Goal: Task Accomplishment & Management: Use online tool/utility

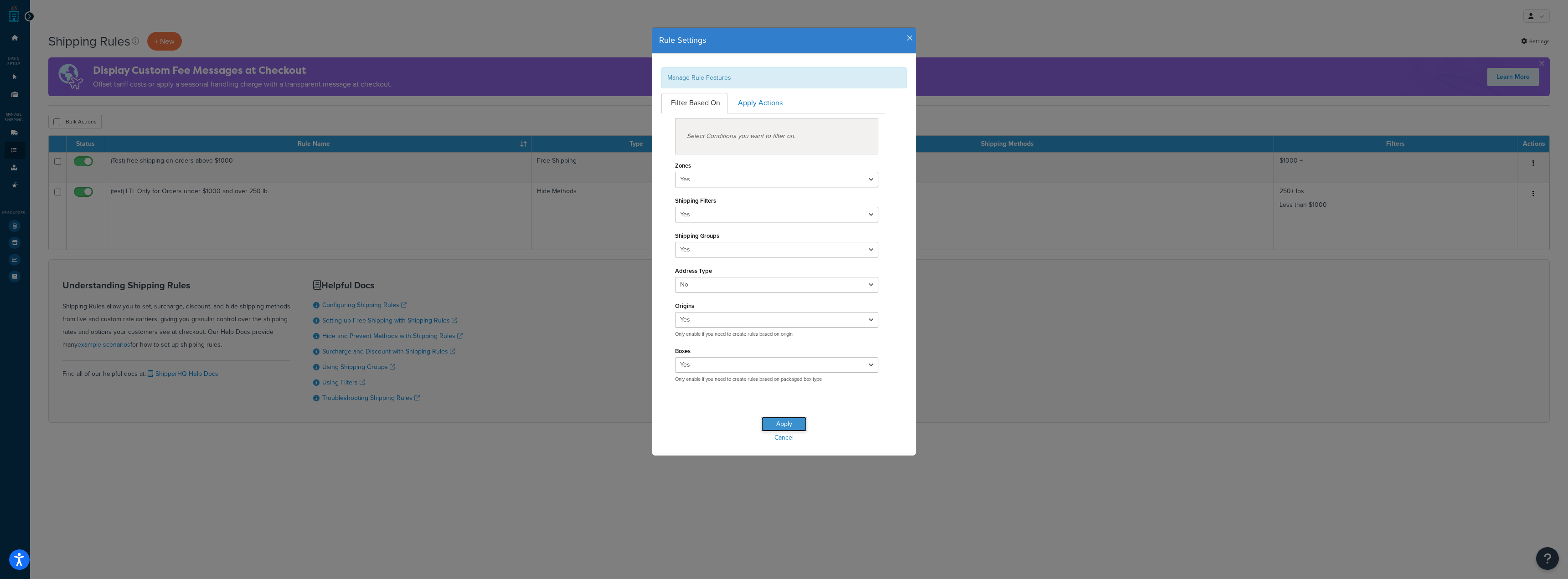
click at [790, 425] on button "Apply" at bounding box center [783, 424] width 45 height 14
click at [782, 441] on link "Cancel" at bounding box center [784, 438] width 263 height 13
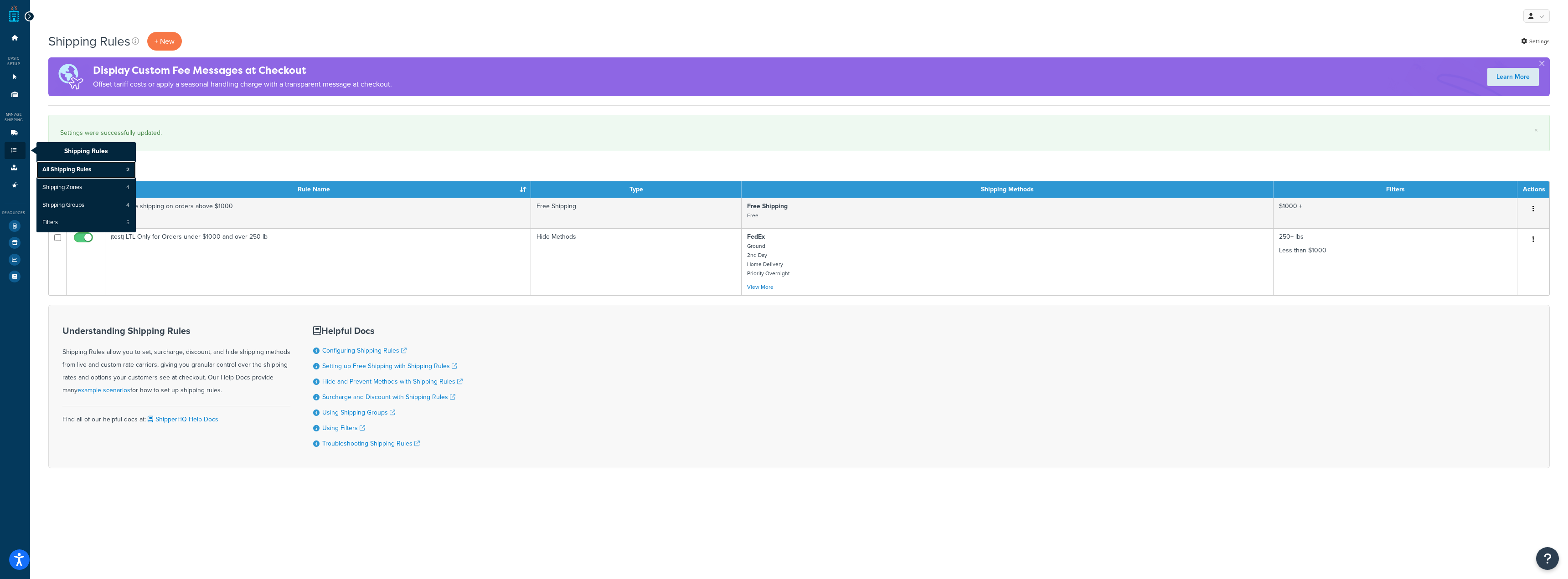
click at [61, 171] on span "All Shipping Rules" at bounding box center [66, 169] width 49 height 8
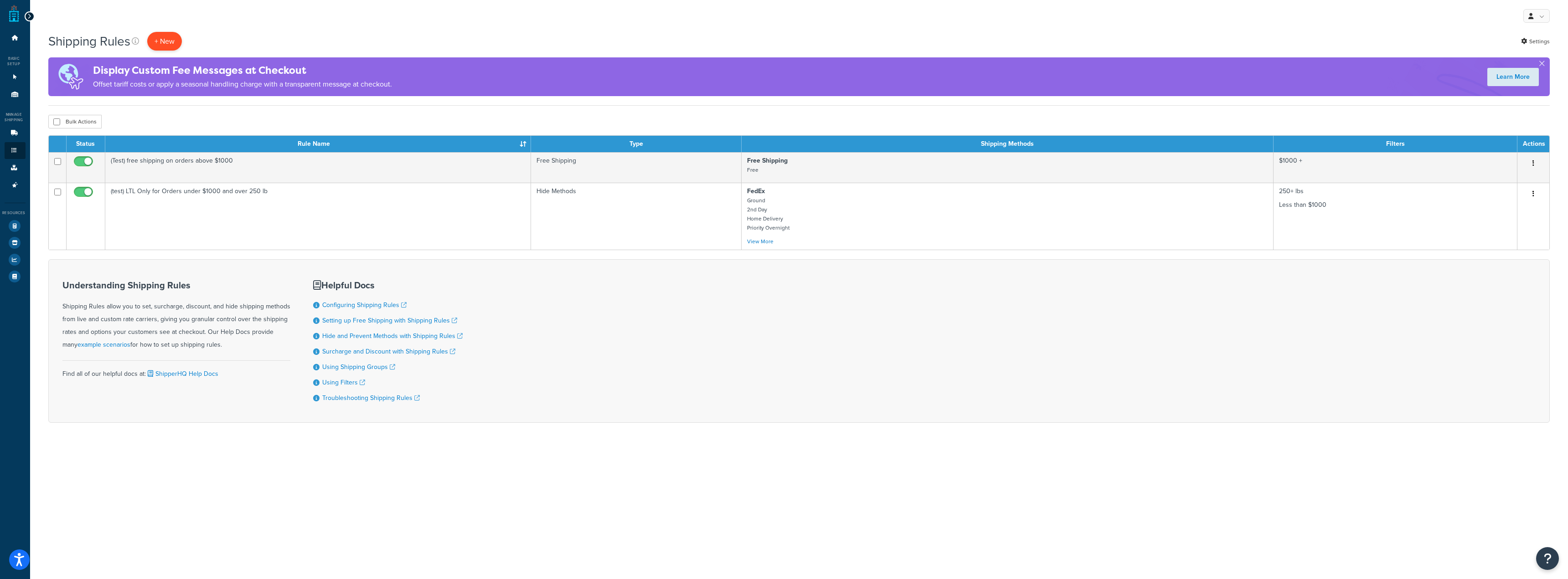
click at [175, 40] on p "+ New" at bounding box center [164, 41] width 35 height 19
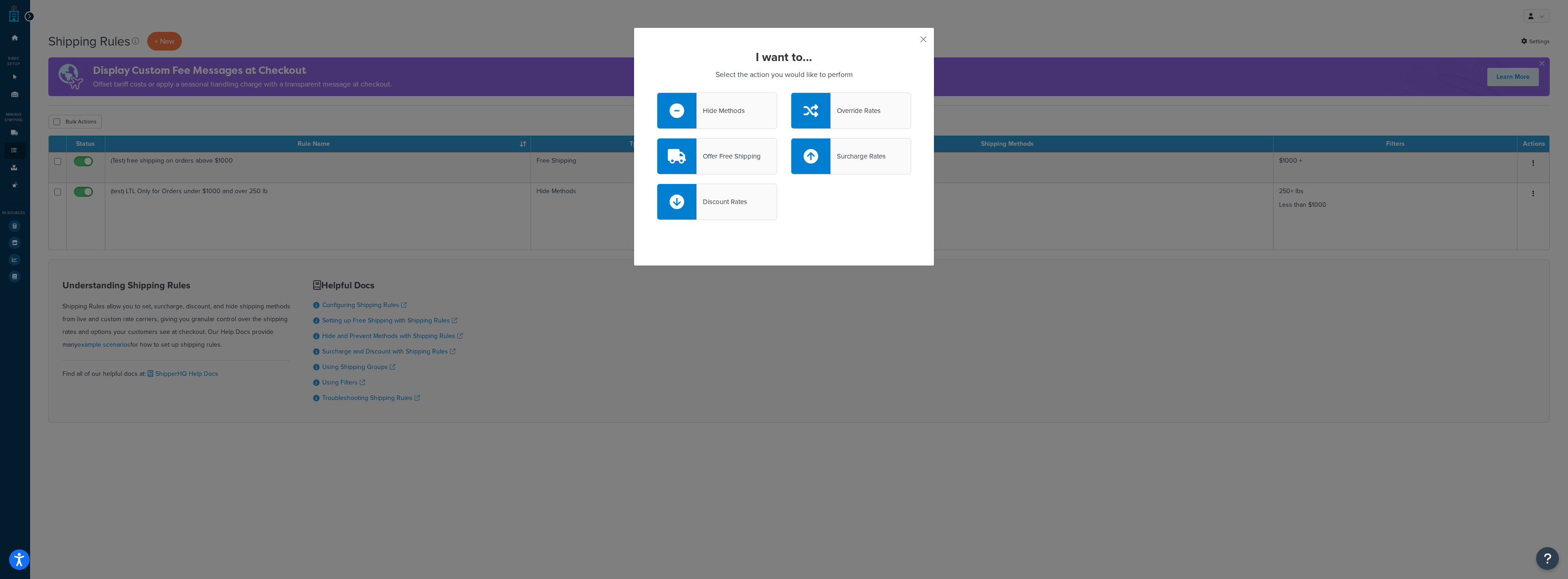
click at [859, 107] on div "Override Rates" at bounding box center [855, 110] width 50 height 13
click at [0, 0] on input "Override Rates" at bounding box center [0, 0] width 0 height 0
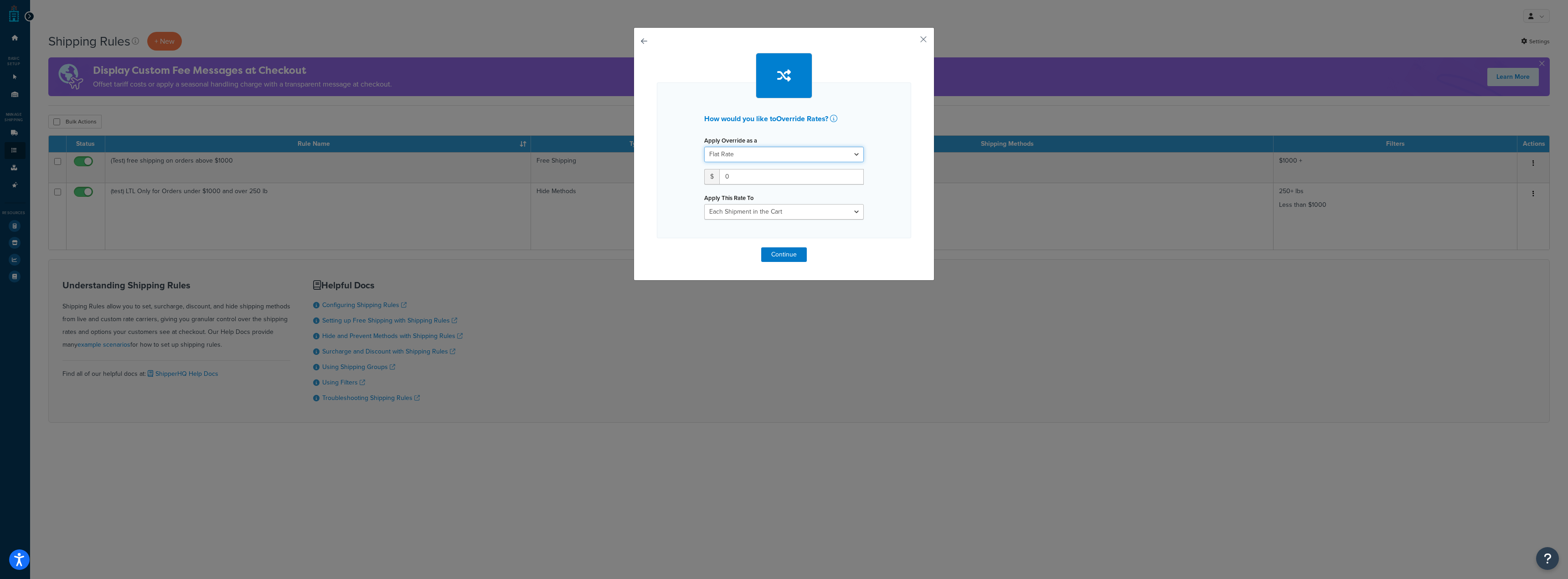
click at [785, 159] on select "Flat Rate Percentage Flat Rate & Percentage" at bounding box center [783, 154] width 160 height 16
click at [704, 146] on select "Flat Rate Percentage Flat Rate & Percentage" at bounding box center [783, 154] width 160 height 16
click at [773, 162] on select "Flat Rate Percentage Flat Rate & Percentage" at bounding box center [783, 154] width 160 height 16
click at [704, 146] on select "Flat Rate Percentage Flat Rate & Percentage" at bounding box center [783, 154] width 160 height 16
click at [762, 155] on select "Flat Rate Percentage Flat Rate & Percentage" at bounding box center [783, 154] width 160 height 16
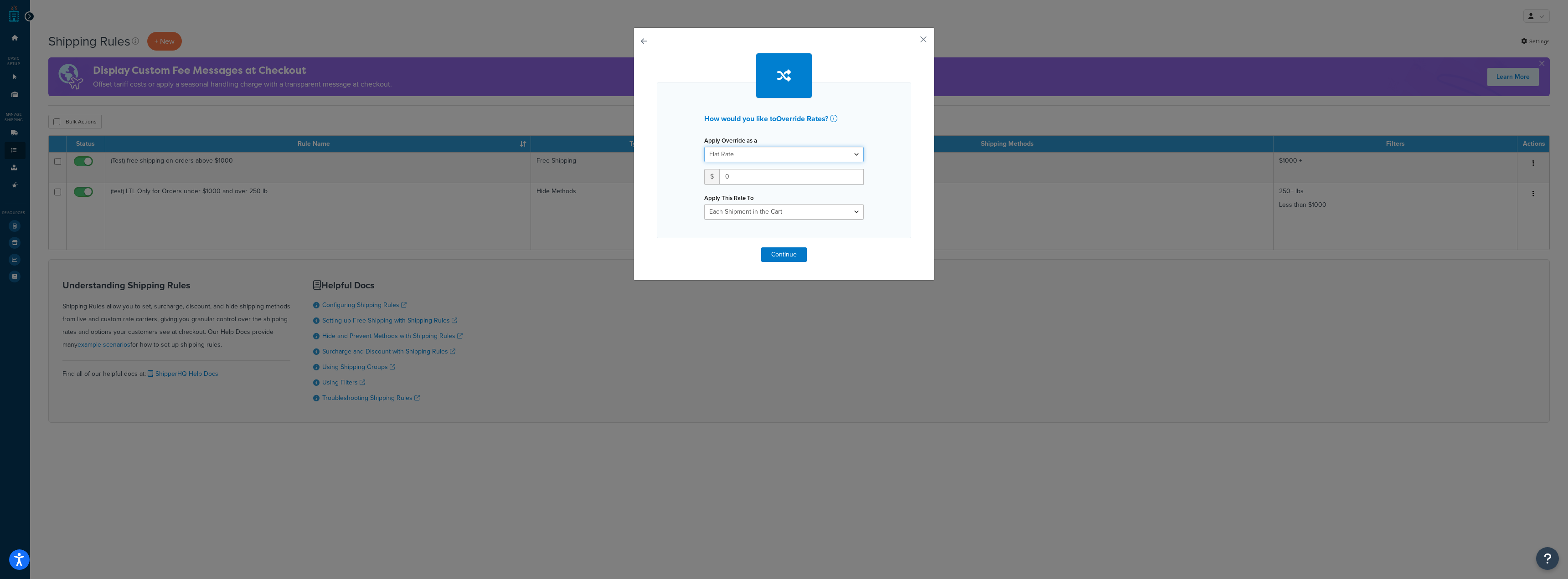
click at [704, 146] on select "Flat Rate Percentage Flat Rate & Percentage" at bounding box center [783, 154] width 160 height 16
drag, startPoint x: 757, startPoint y: 174, endPoint x: 523, endPoint y: 184, distance: 234.2
click at [526, 184] on div "How would you like to Override Rates ? Apply Override as a Flat Rate Percentage…" at bounding box center [784, 289] width 1568 height 579
type input "10"
click at [847, 213] on select "Each Shipment in the Cart Each Origin in the Cart Each Shipping Group in the Ca…" at bounding box center [783, 212] width 160 height 16
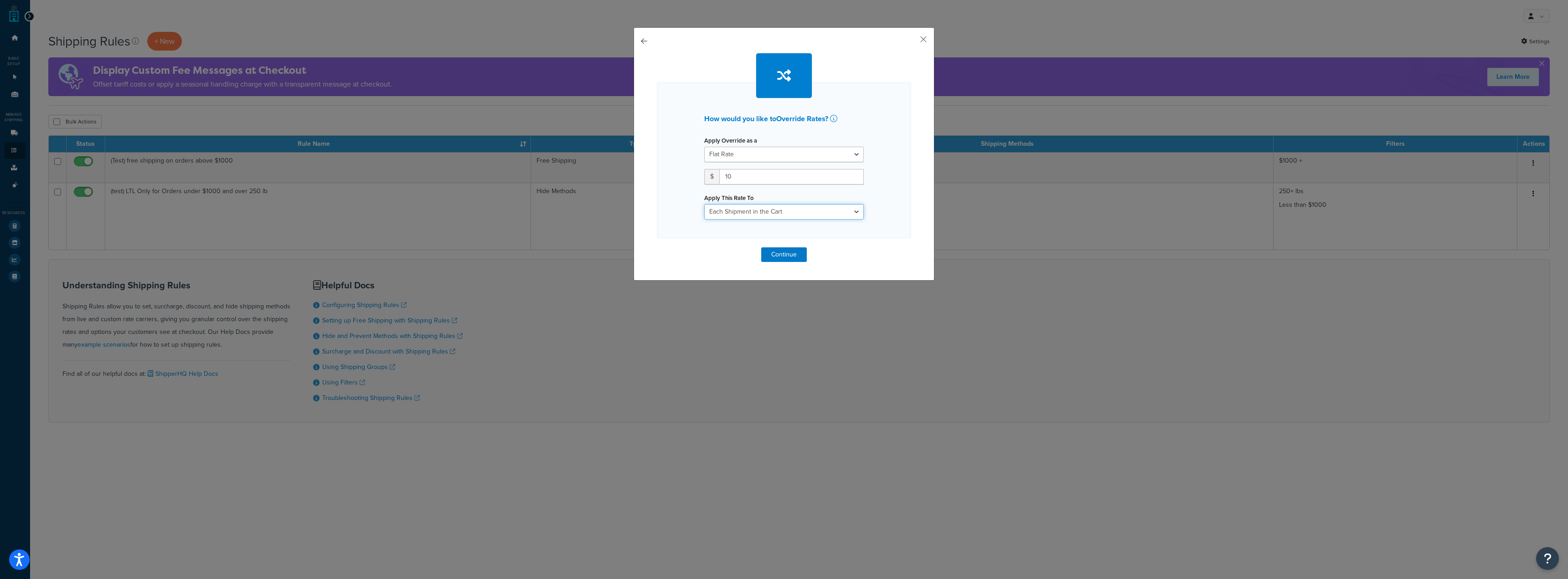
click at [704, 204] on select "Each Shipment in the Cart Each Origin in the Cart Each Shipping Group in the Ca…" at bounding box center [783, 212] width 160 height 16
click at [788, 257] on button "Continue" at bounding box center [783, 254] width 45 height 14
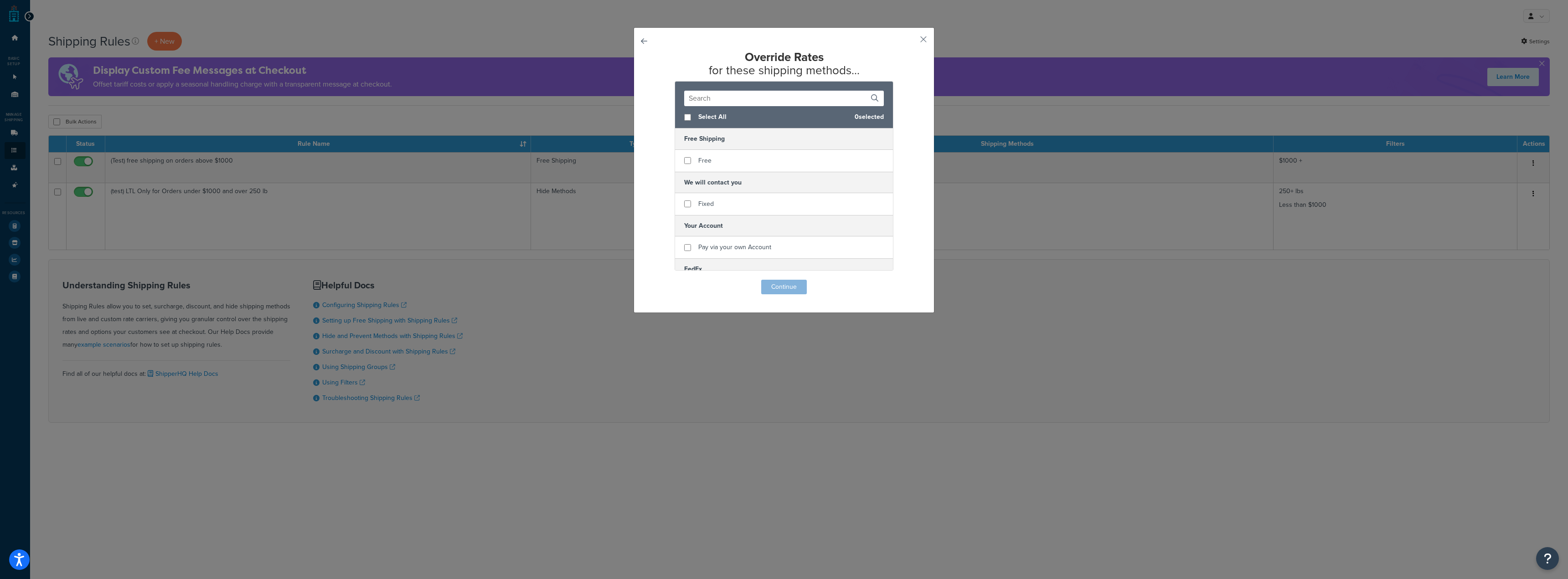
click at [685, 122] on div "Select All 0 selected" at bounding box center [783, 117] width 218 height 22
checkbox input "true"
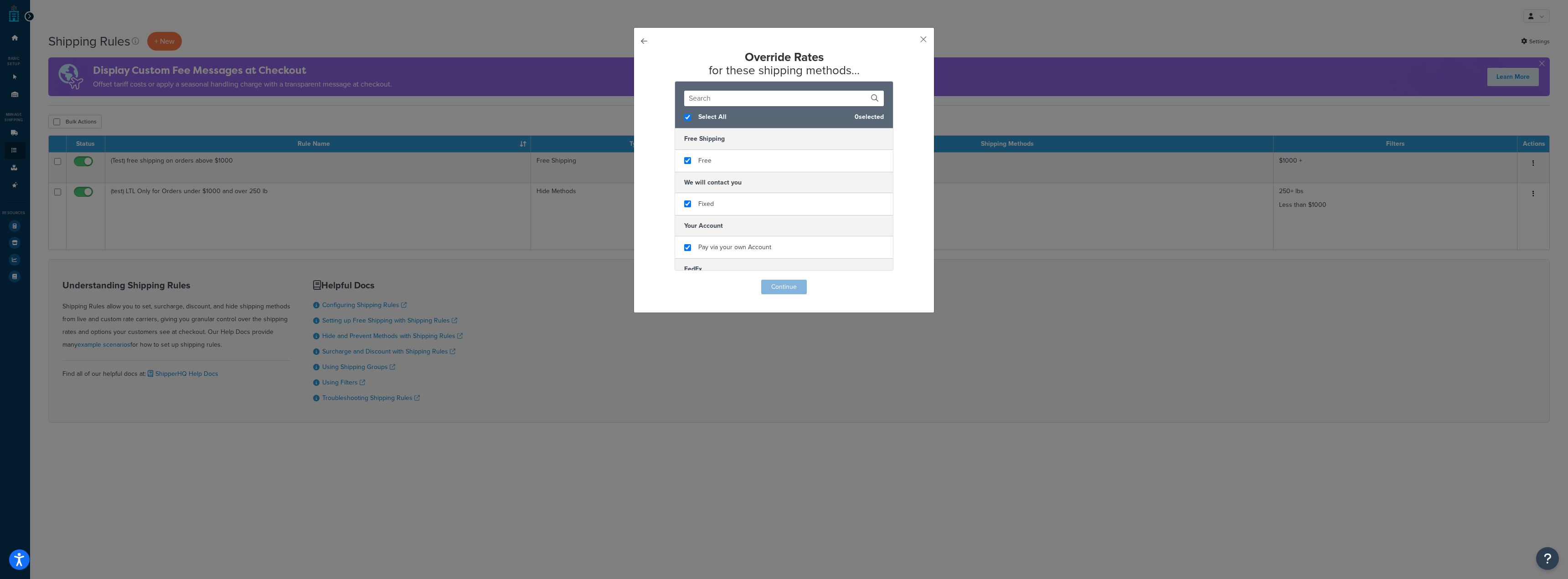
checkbox input "true"
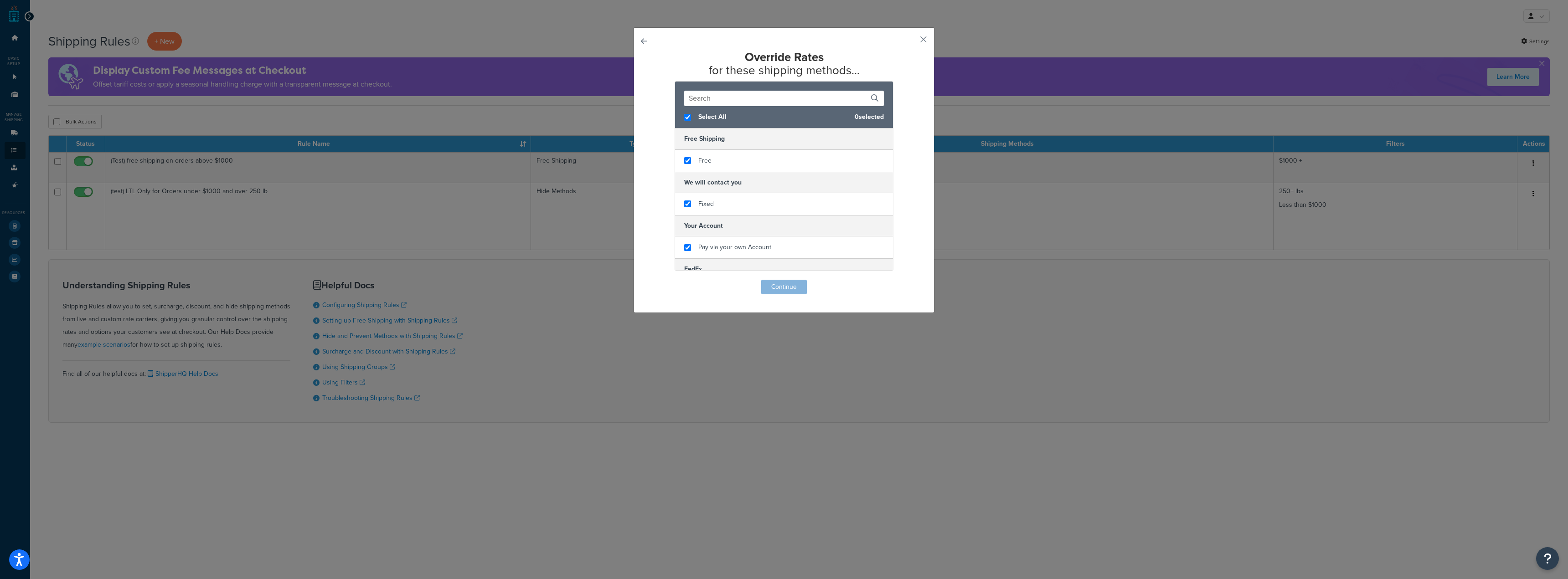
checkbox input "true"
click at [784, 290] on button "Continue" at bounding box center [783, 287] width 45 height 14
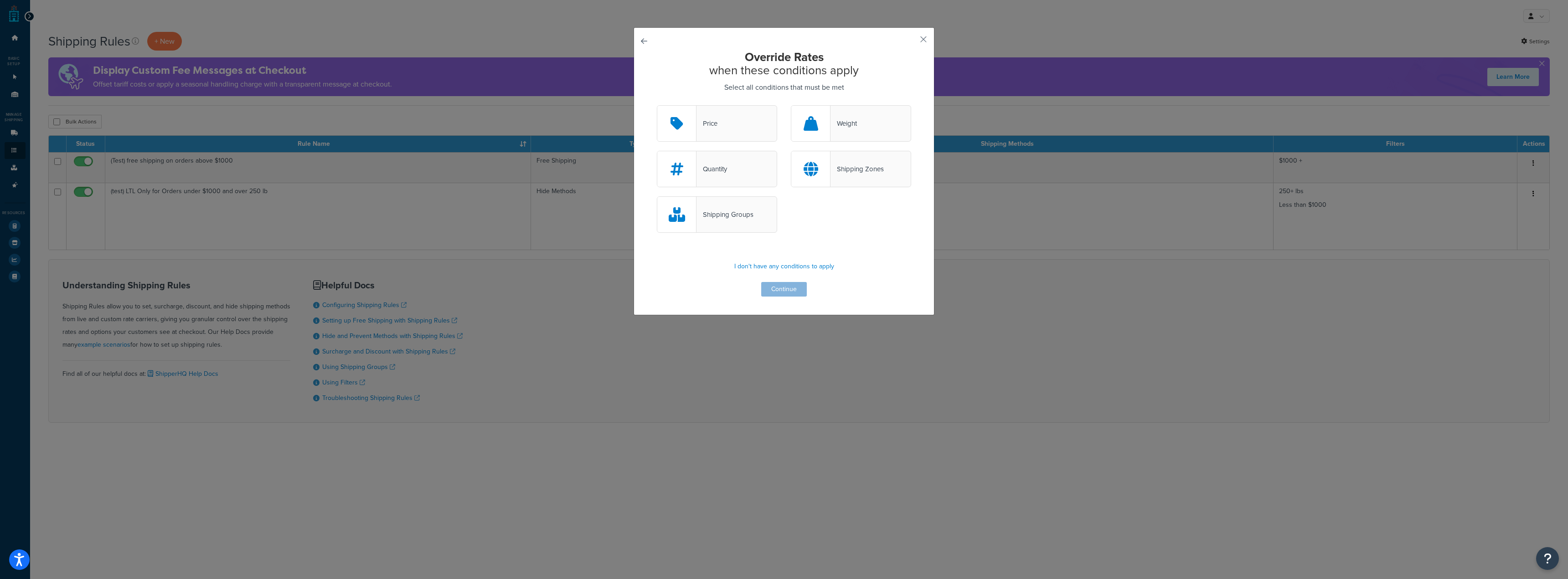
click at [728, 132] on div "Price" at bounding box center [717, 123] width 120 height 37
click at [0, 0] on input "Price" at bounding box center [0, 0] width 0 height 0
click at [786, 289] on button "Continue" at bounding box center [783, 289] width 45 height 14
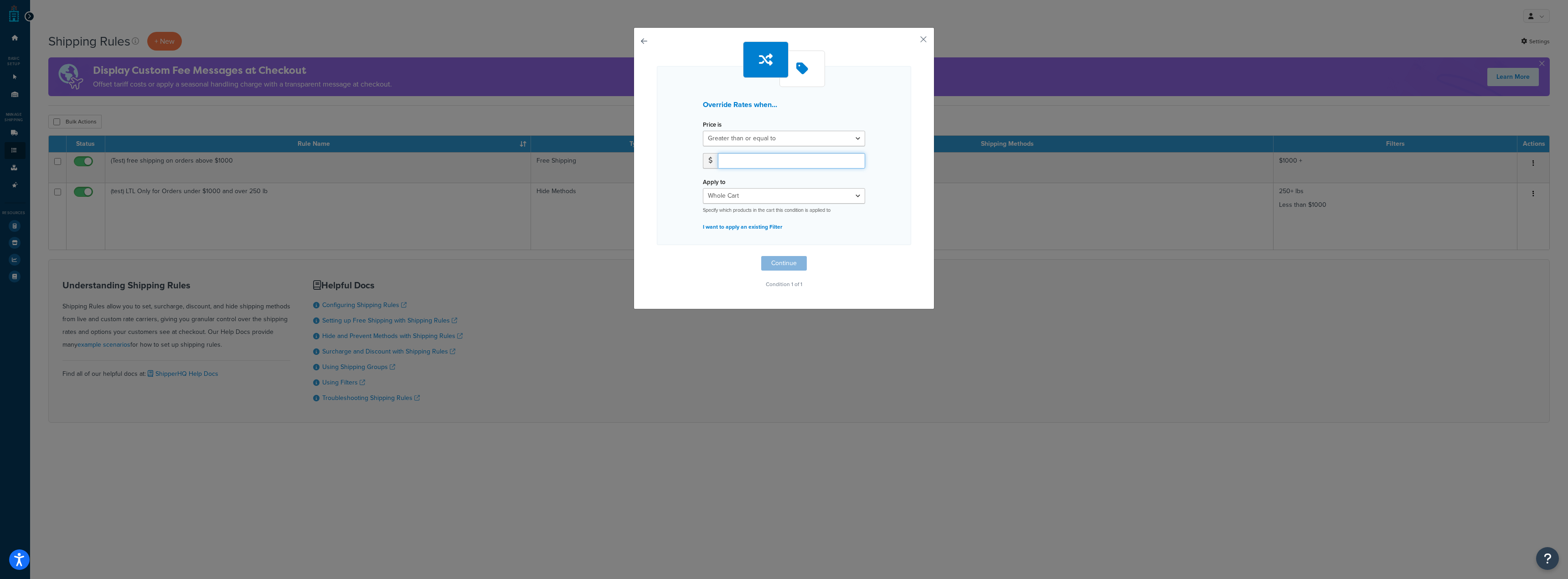
click at [793, 164] on input "number" at bounding box center [791, 161] width 147 height 16
type input "1000"
click at [766, 195] on select "Whole Cart Everything in Shipping Group Everything at Origin Each Item within S…" at bounding box center [783, 195] width 162 height 16
click at [867, 188] on div "Price is Greater than or equal to Between or equal to Less than or equal to 100…" at bounding box center [783, 169] width 176 height 102
click at [770, 196] on select "Whole Cart Everything in Shipping Group Everything at Origin Each Item within S…" at bounding box center [783, 195] width 162 height 16
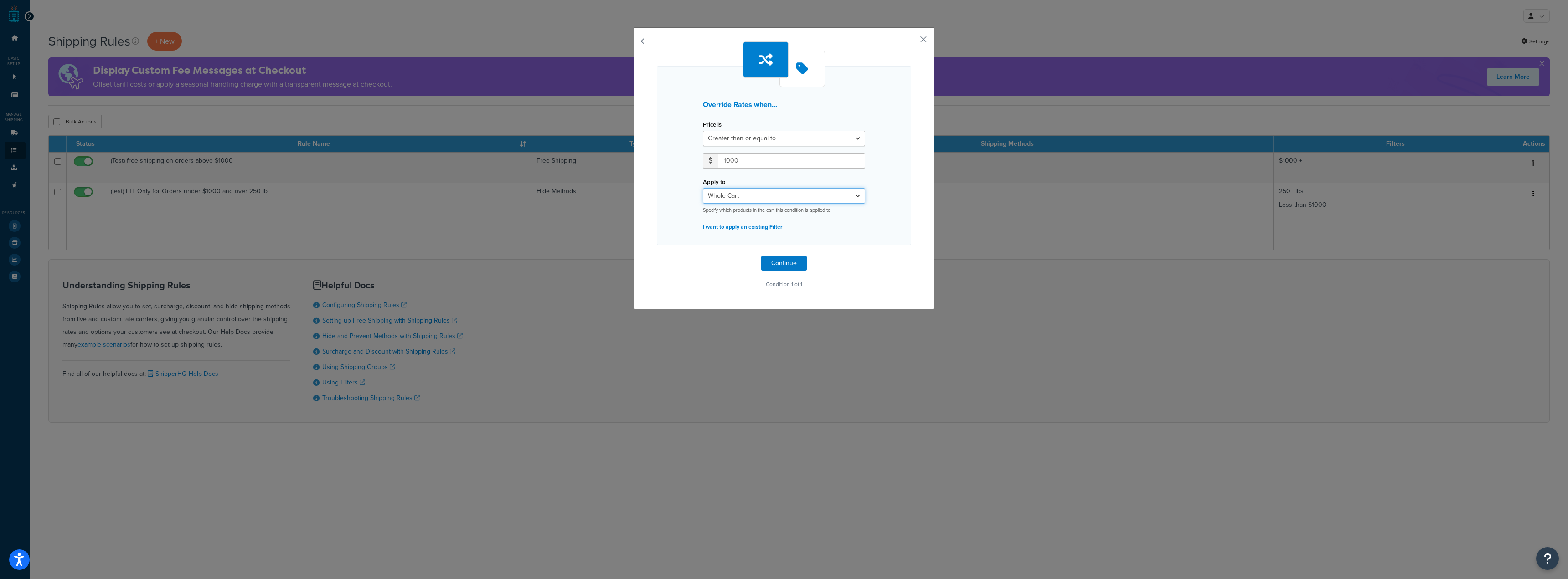
click at [703, 188] on select "Whole Cart Everything in Shipping Group Everything at Origin Each Item within S…" at bounding box center [783, 195] width 162 height 16
click at [911, 42] on button "button" at bounding box center [910, 43] width 2 height 2
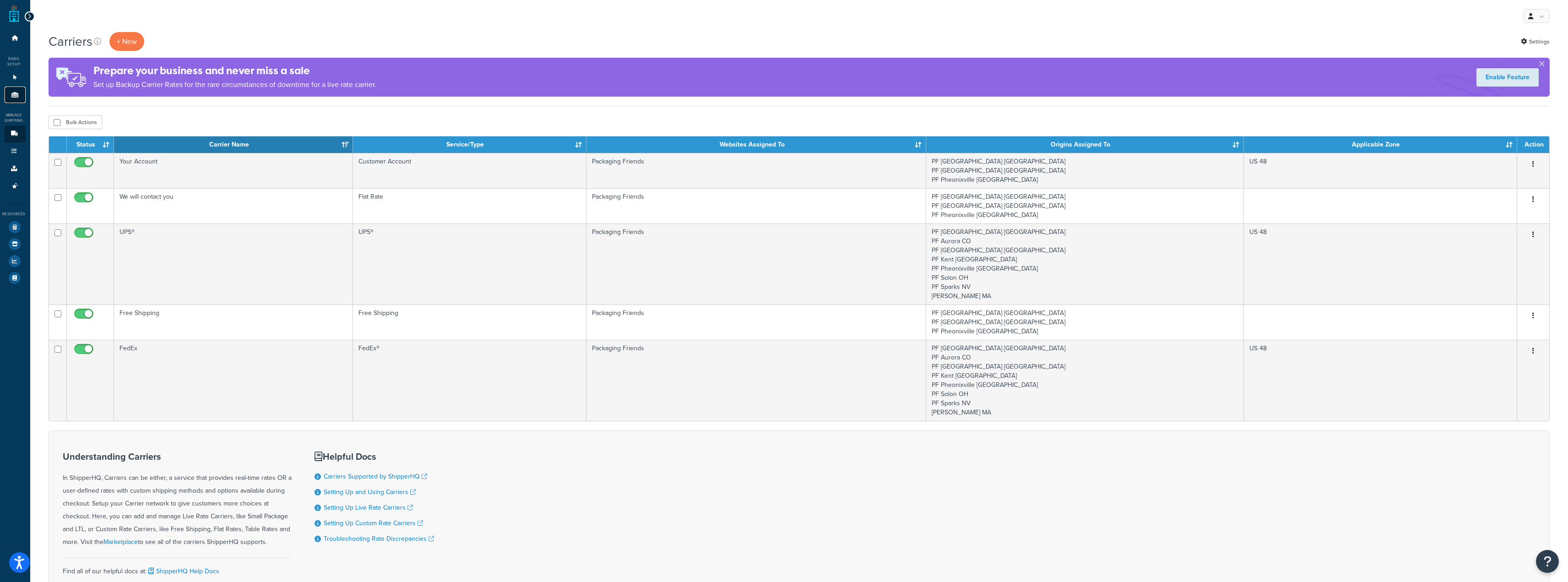
click at [16, 87] on link "Origins 11" at bounding box center [15, 95] width 21 height 17
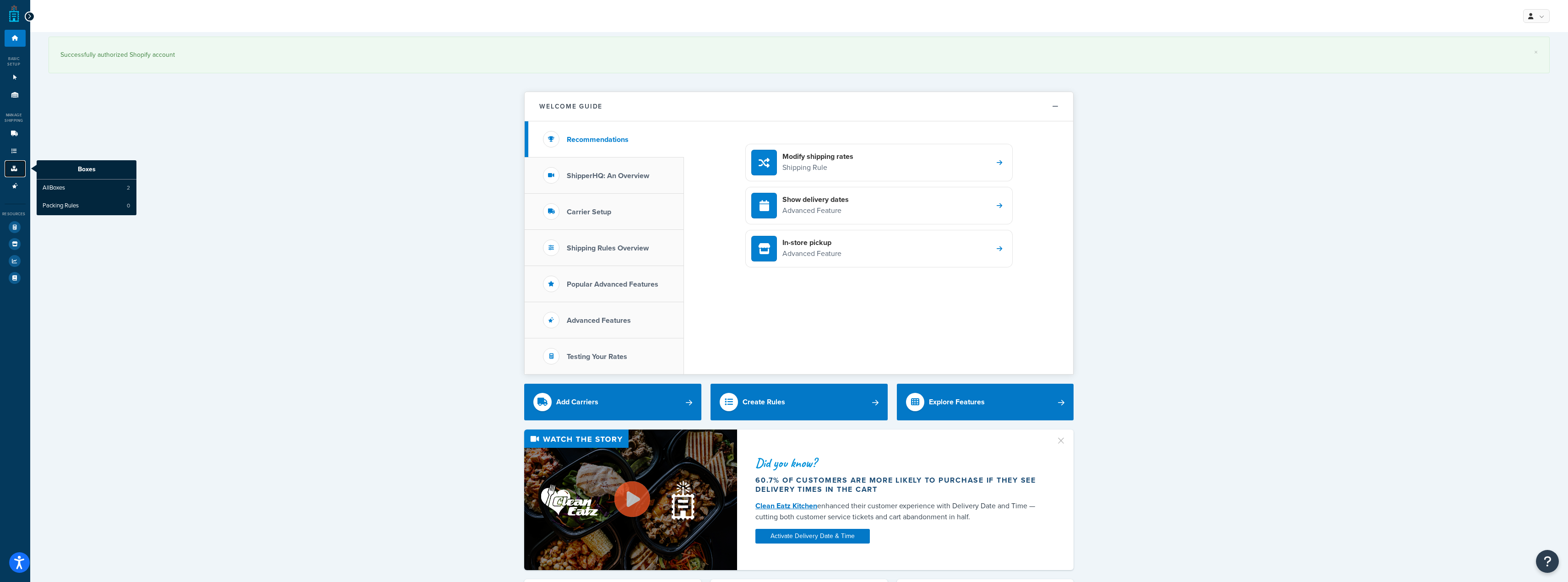
click at [15, 175] on link "Boxes" at bounding box center [15, 168] width 21 height 17
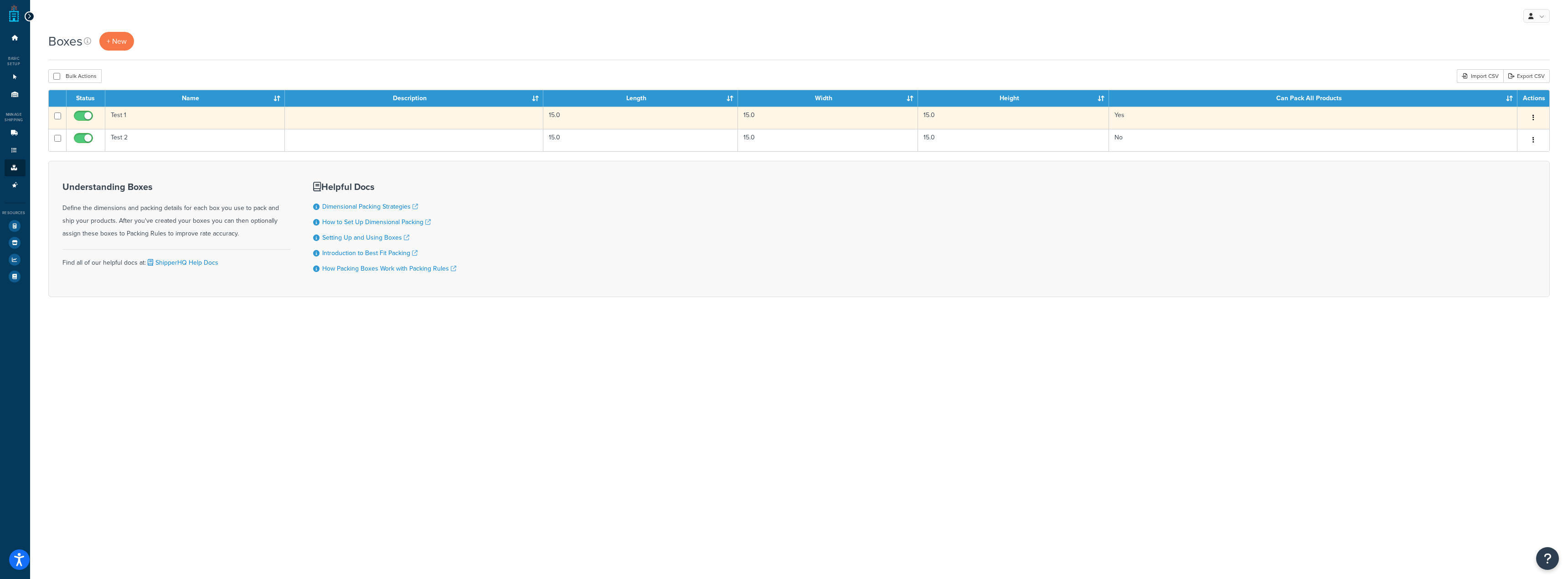
click at [1533, 119] on icon "button" at bounding box center [1533, 117] width 2 height 6
click at [1510, 132] on link "Edit" at bounding box center [1503, 135] width 72 height 19
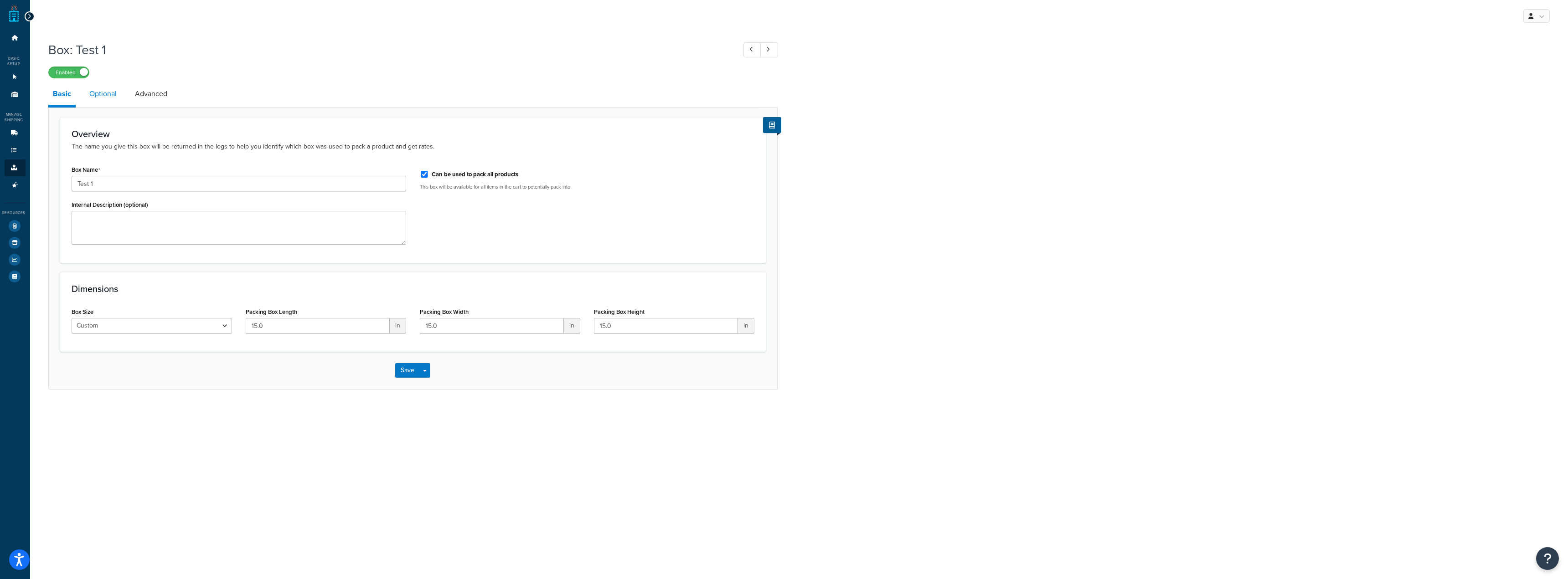
click at [97, 91] on link "Optional" at bounding box center [103, 94] width 37 height 22
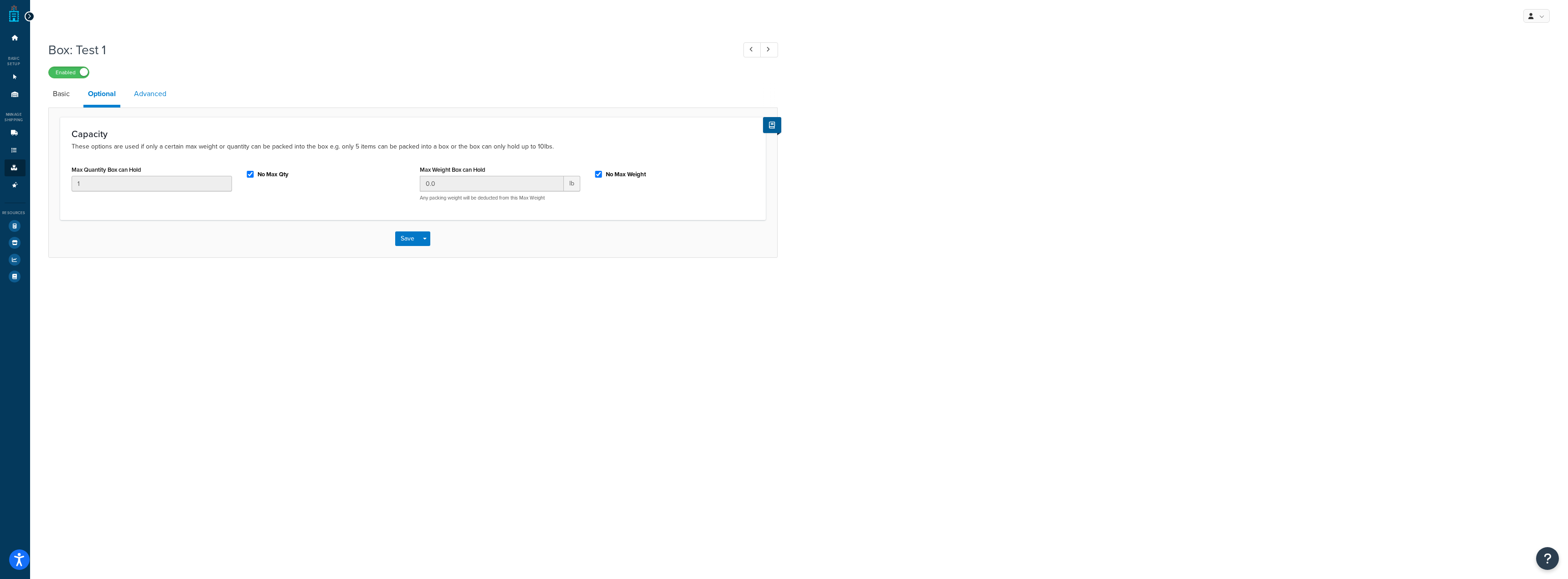
click at [159, 98] on link "Advanced" at bounding box center [150, 94] width 42 height 22
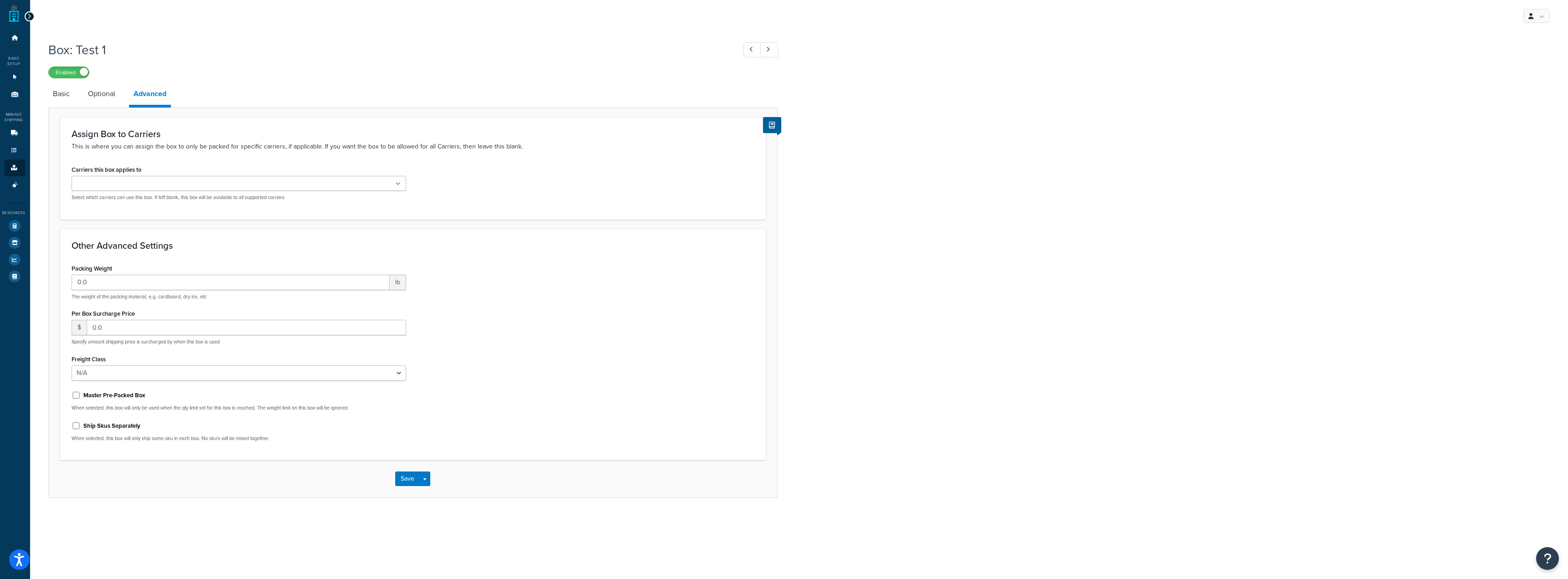
click at [193, 184] on ul at bounding box center [238, 183] width 335 height 15
click at [541, 215] on div "Assign Box to Carriers This is where you can assign the box to only be packed f…" at bounding box center [413, 168] width 706 height 102
click at [95, 430] on label "Ship Skus Separately" at bounding box center [112, 426] width 57 height 8
click at [81, 429] on input "Ship Skus Separately" at bounding box center [76, 426] width 9 height 7
click at [95, 430] on label "Ship Skus Separately" at bounding box center [112, 426] width 57 height 8
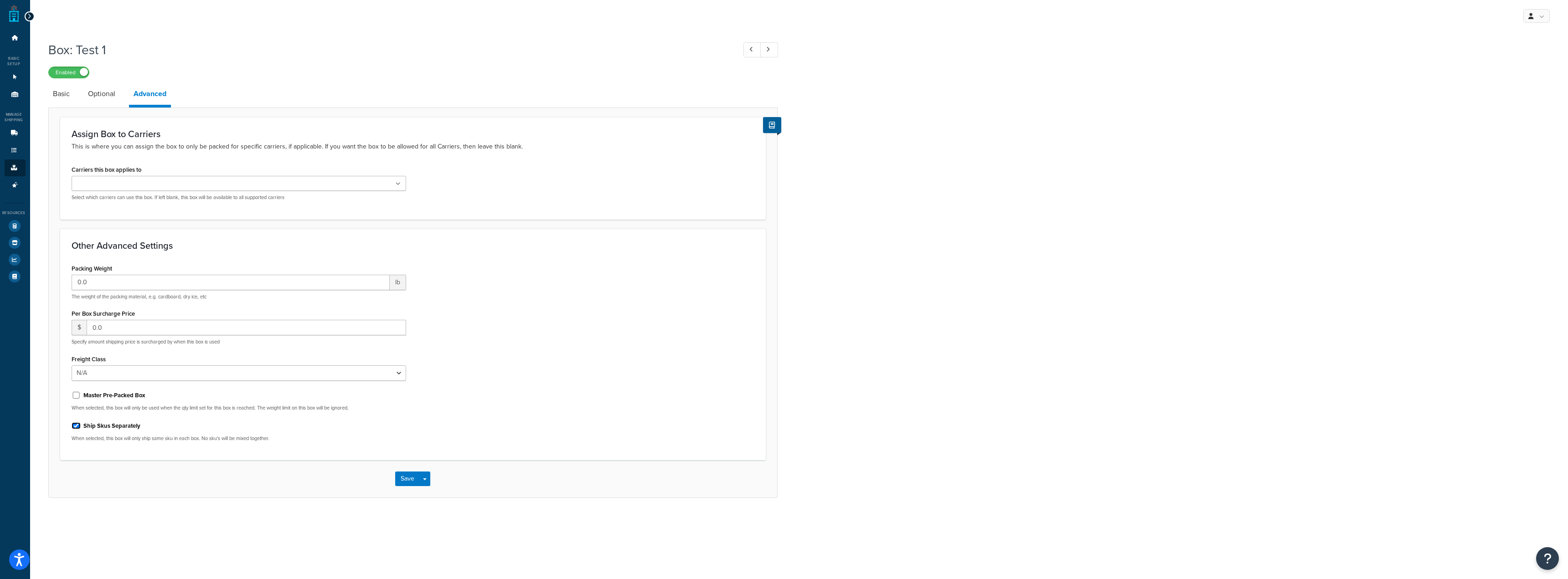
click at [81, 429] on input "Ship Skus Separately" at bounding box center [76, 426] width 9 height 7
checkbox input "false"
click at [104, 397] on label "Master Pre-Packed Box" at bounding box center [114, 395] width 62 height 8
click at [81, 397] on input "Master Pre-Packed Box" at bounding box center [76, 395] width 9 height 7
click at [104, 397] on label "Master Pre-Packed Box" at bounding box center [114, 395] width 62 height 8
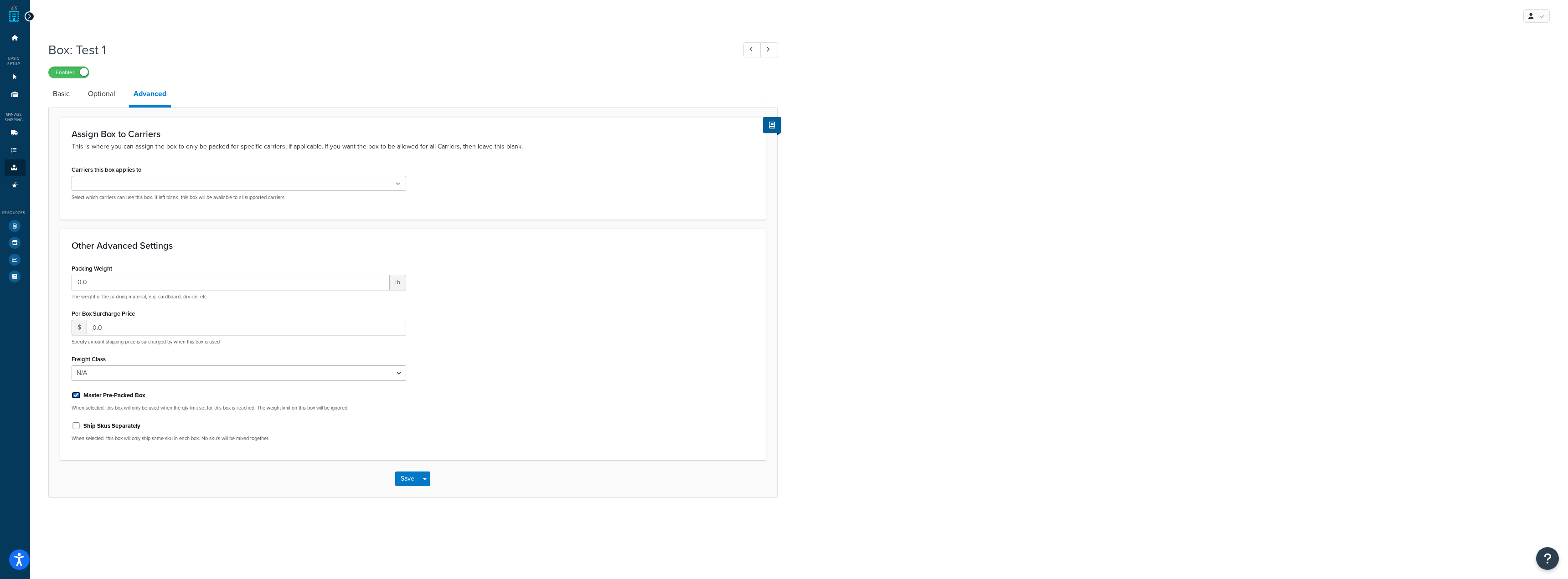
click at [81, 397] on input "Master Pre-Packed Box" at bounding box center [76, 395] width 9 height 7
checkbox input "false"
click at [135, 373] on select "N/A 50 55 60 65 70 77.5 85 92.5 100 110 125 150 175 200 250 300 400 500" at bounding box center [238, 373] width 335 height 16
click at [131, 377] on select "N/A 50 55 60 65 70 77.5 85 92.5 100 110 125 150 175 200 250 300 400 500" at bounding box center [238, 373] width 335 height 16
click at [132, 373] on select "N/A 50 55 60 65 70 77.5 85 92.5 100 110 125 150 175 200 250 300 400 500" at bounding box center [238, 373] width 335 height 16
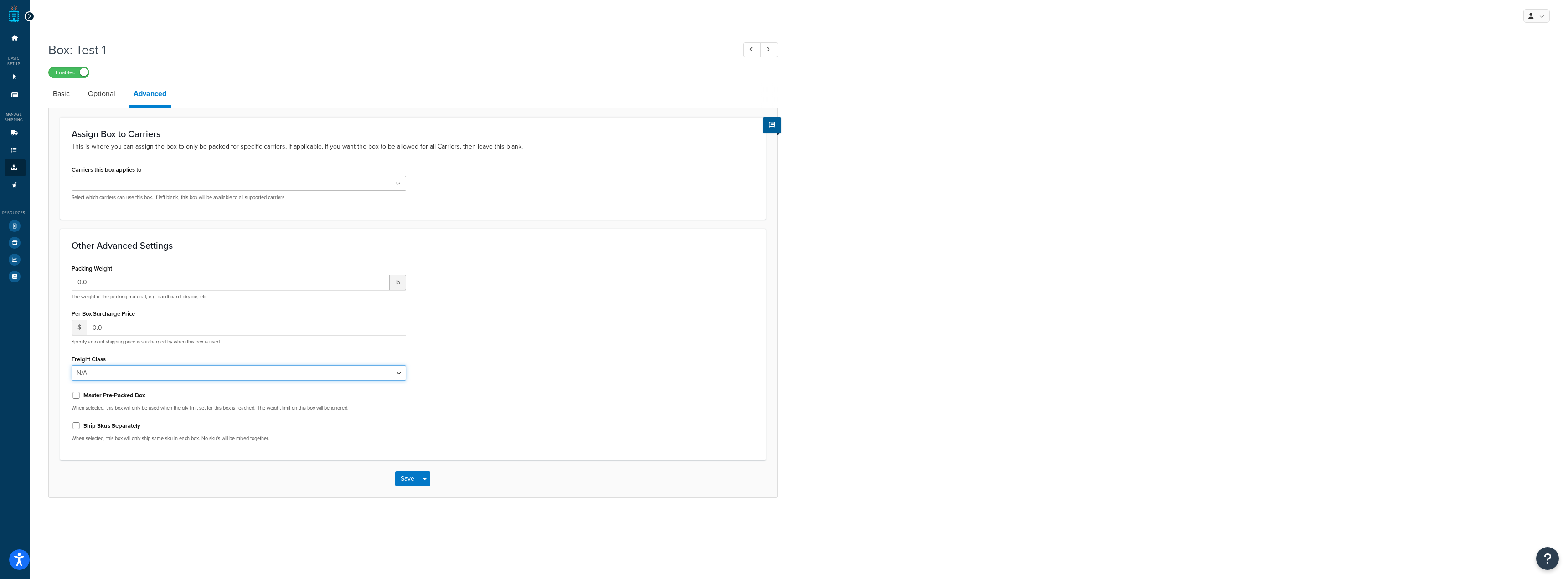
click at [132, 373] on select "N/A 50 55 60 65 70 77.5 85 92.5 100 110 125 150 175 200 250 300 400 500" at bounding box center [238, 373] width 335 height 16
click at [166, 332] on input "0.0" at bounding box center [246, 327] width 320 height 16
click at [188, 277] on input "0.0" at bounding box center [230, 282] width 318 height 16
click at [81, 101] on li "Basic" at bounding box center [66, 94] width 35 height 22
click at [45, 94] on div "Box: Test 1 Enabled Basic Optional Advanced Assign Box to Carriers This is wher…" at bounding box center [798, 279] width 1538 height 485
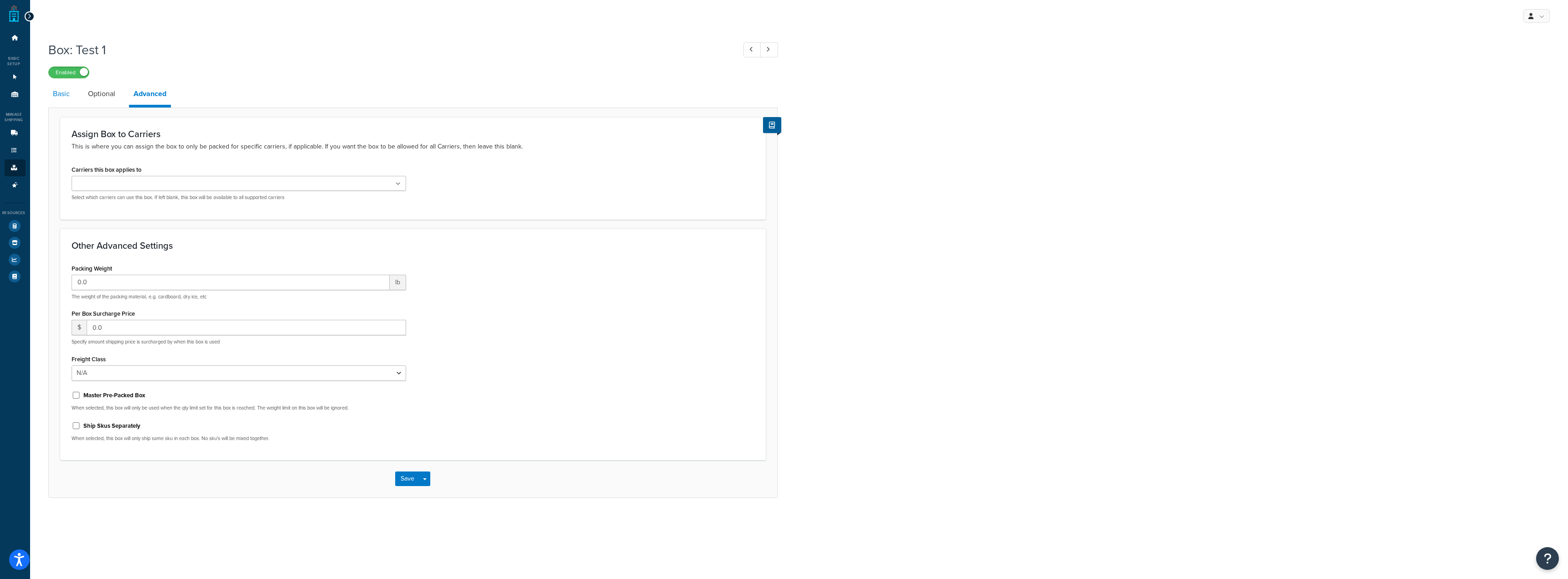
click at [56, 96] on link "Basic" at bounding box center [61, 94] width 26 height 22
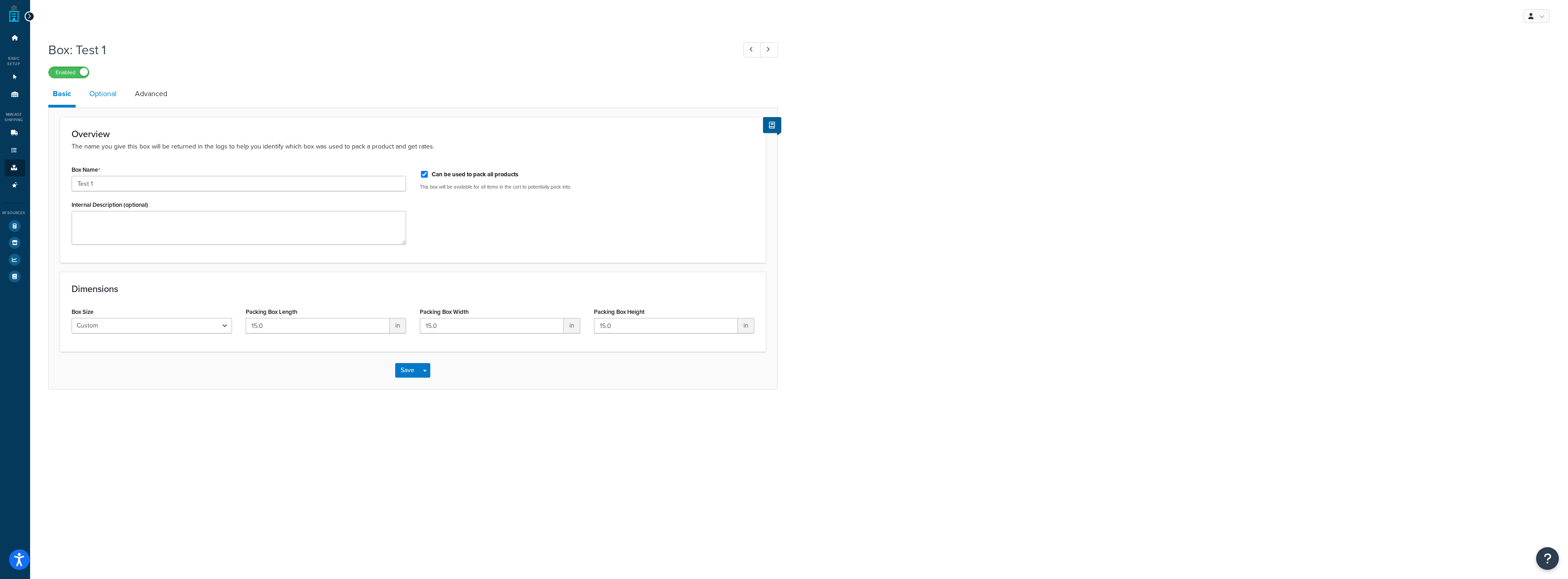
click at [85, 95] on link "Optional" at bounding box center [103, 94] width 37 height 22
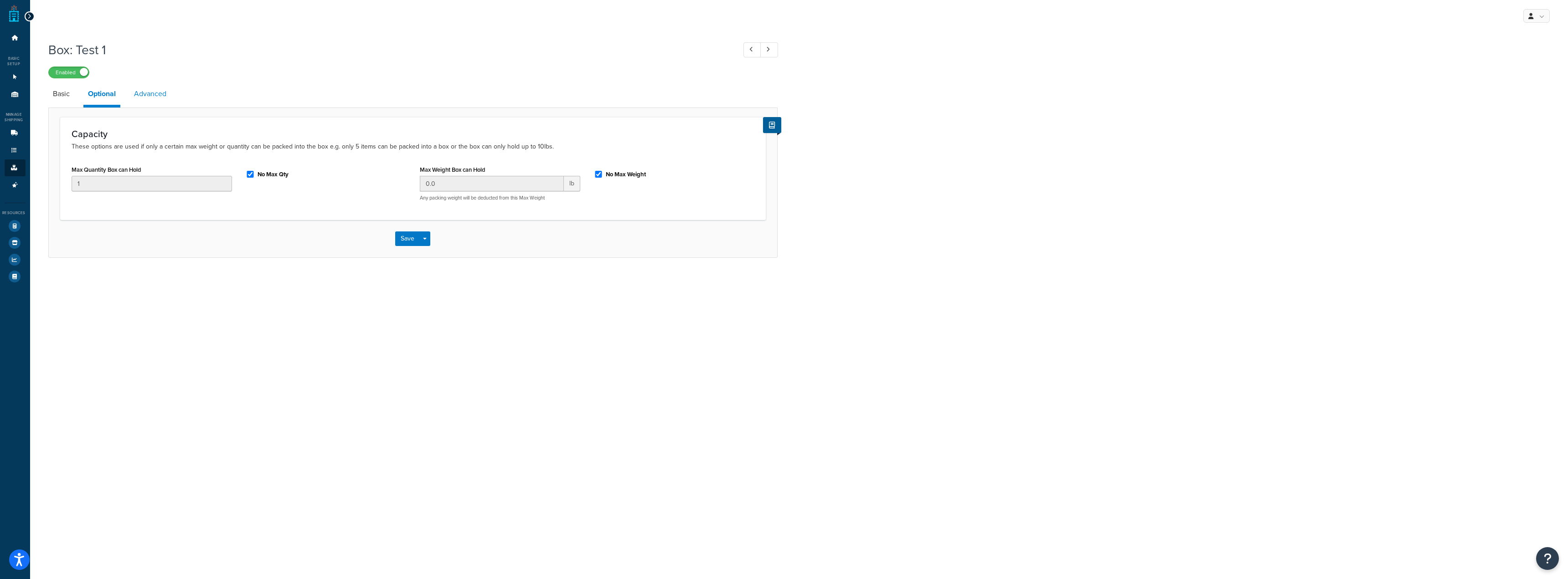
click at [156, 100] on link "Advanced" at bounding box center [150, 94] width 42 height 22
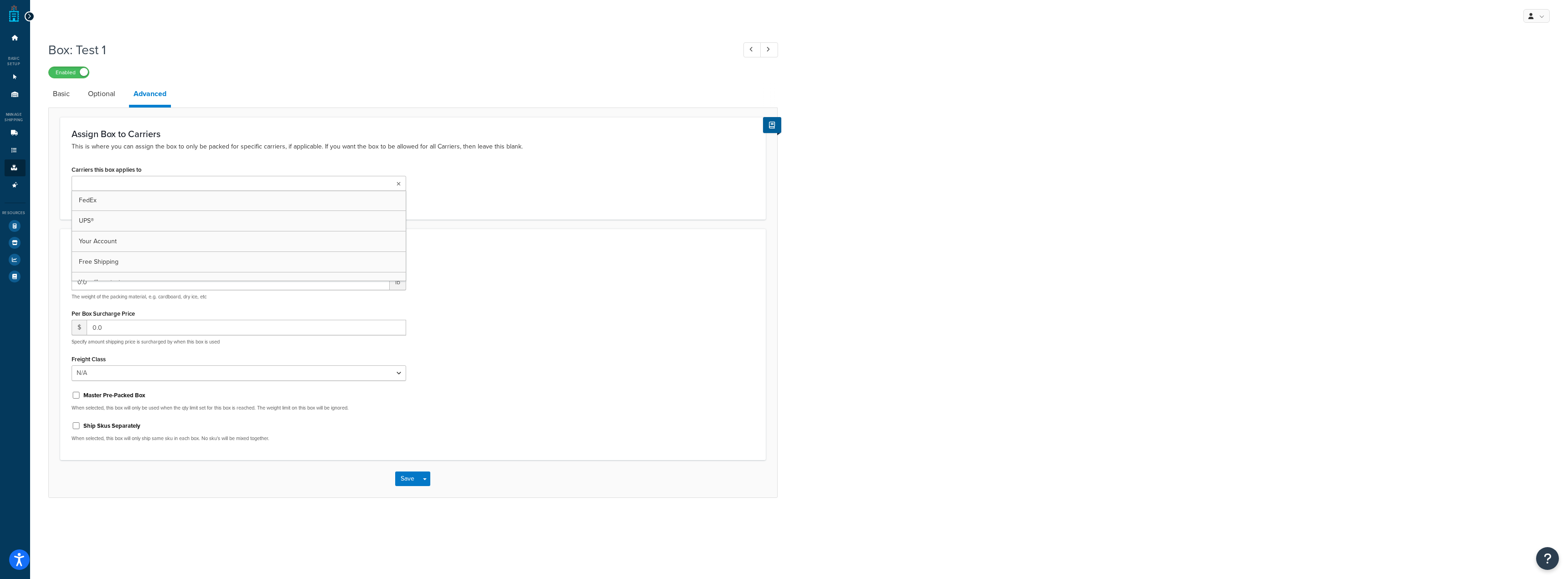
click at [233, 182] on ul at bounding box center [238, 183] width 335 height 15
click at [104, 97] on link "Optional" at bounding box center [101, 94] width 37 height 22
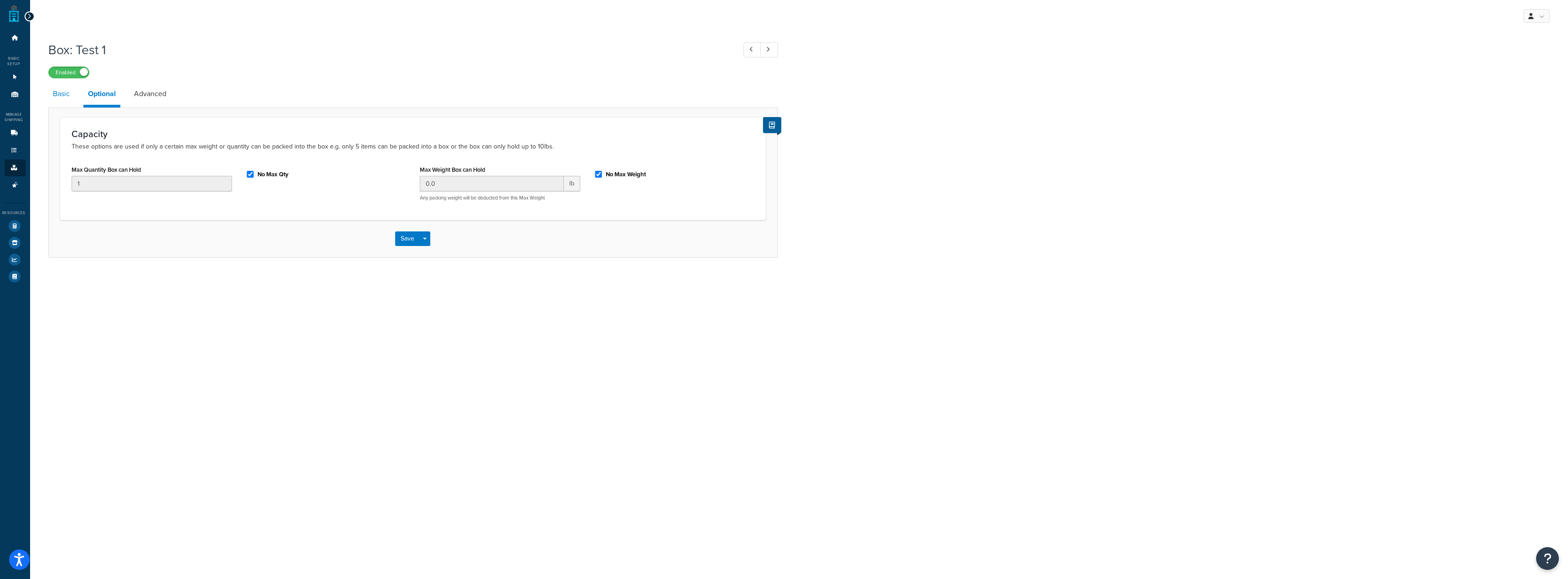
click at [63, 93] on link "Basic" at bounding box center [61, 94] width 26 height 22
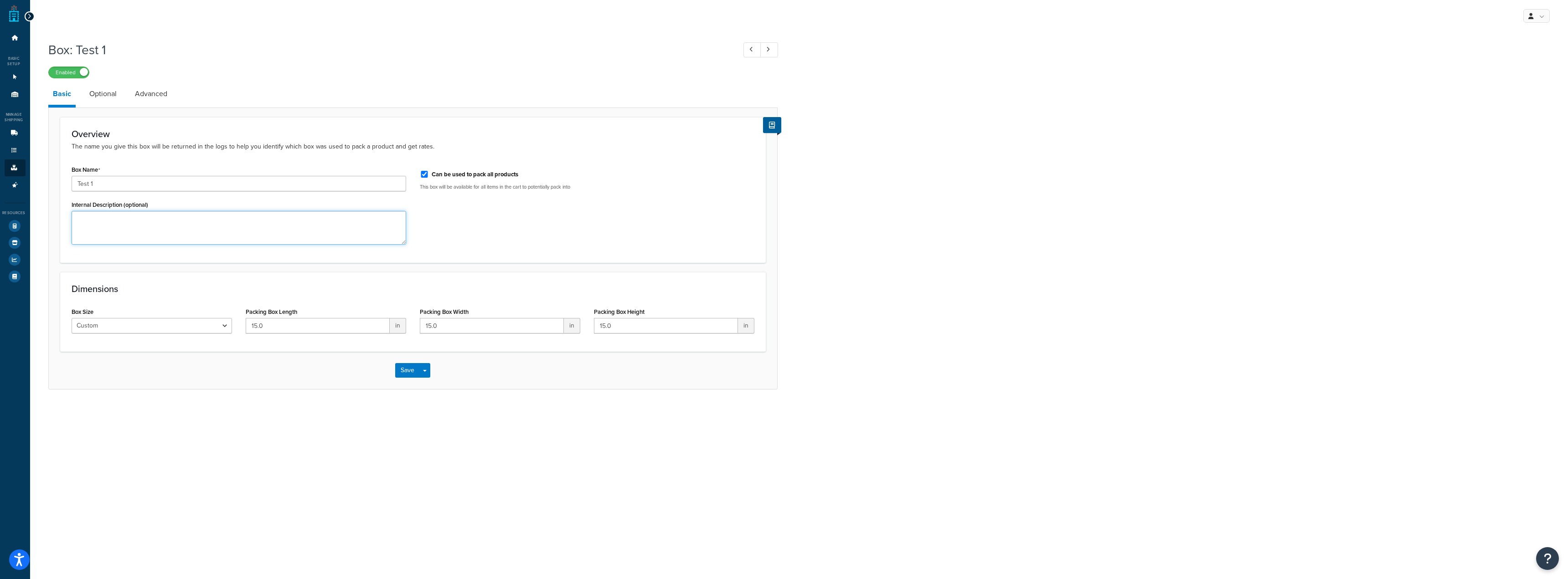
click at [351, 214] on textarea "Internal Description (optional)" at bounding box center [238, 228] width 335 height 34
click at [210, 313] on div "Box Size Custom USPS Small Flat Box USPS Medium Flat Box USPS Large Flat Box US…" at bounding box center [151, 320] width 160 height 29
click at [214, 320] on select "Custom USPS Small Flat Box USPS Medium Flat Box USPS Large Flat Box USPS Flat E…" at bounding box center [151, 326] width 160 height 16
click at [11, 165] on icon at bounding box center [14, 168] width 9 height 6
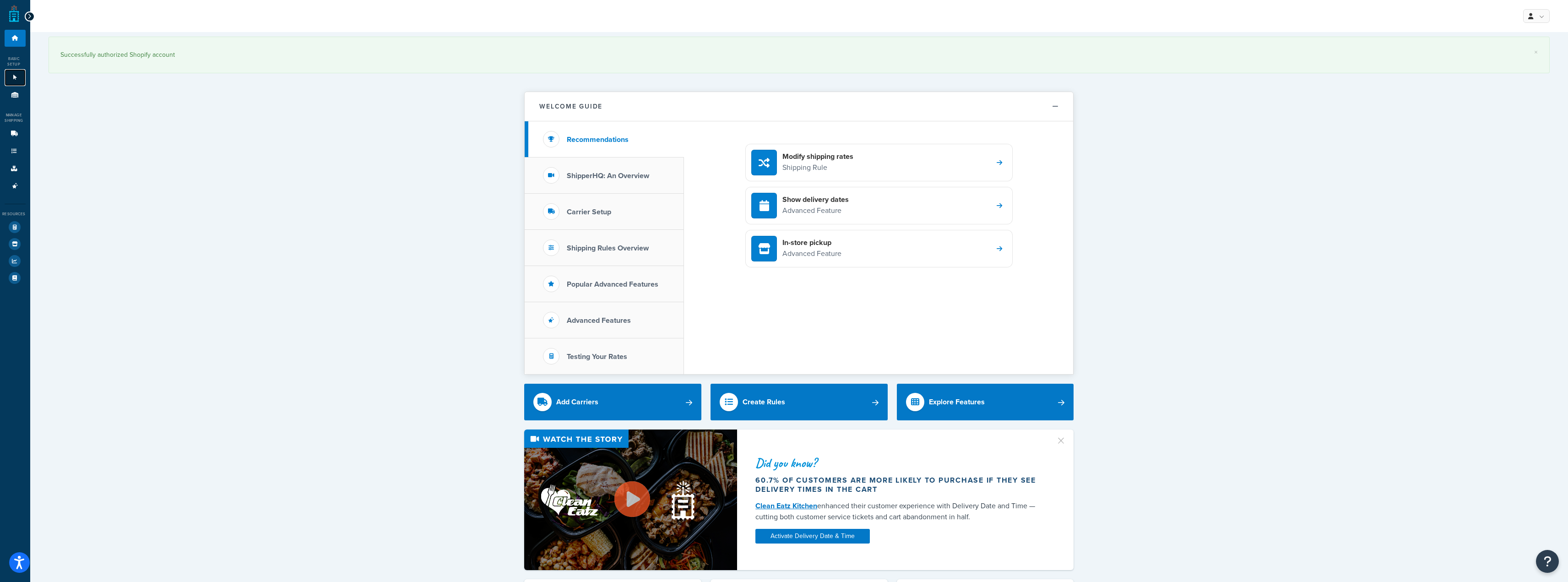
click at [12, 72] on link "Websites 1" at bounding box center [15, 77] width 21 height 17
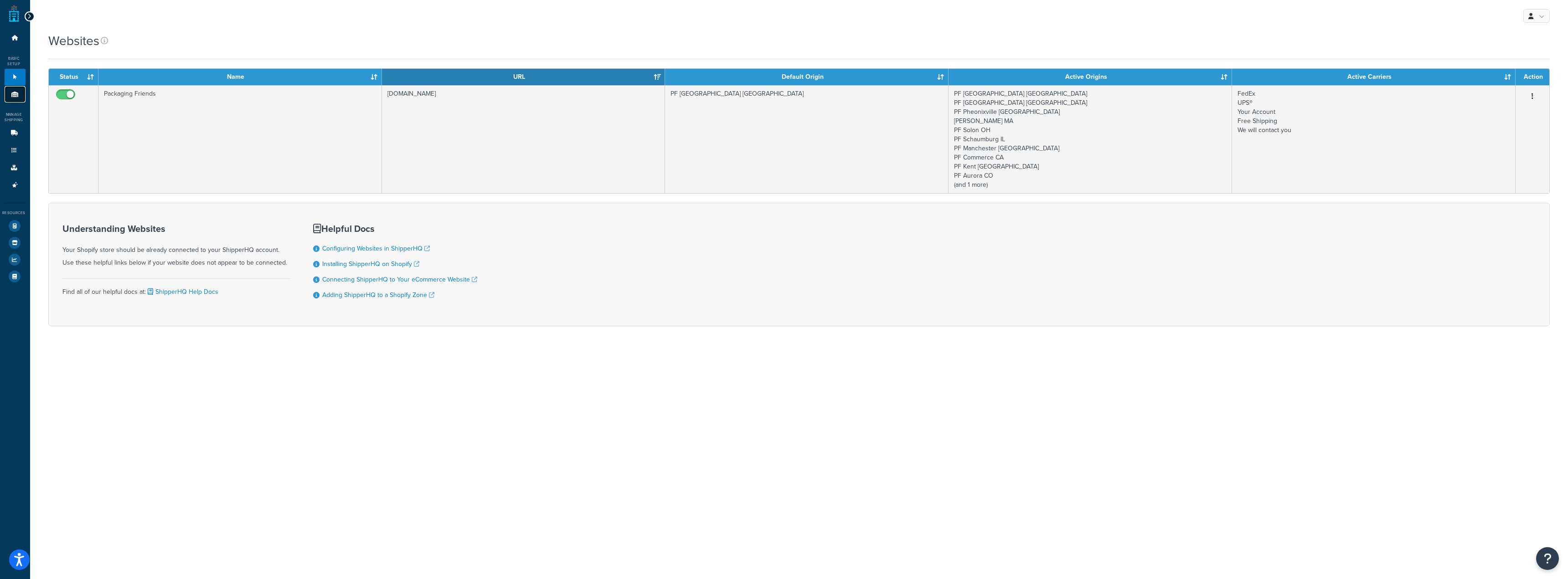
click at [13, 92] on icon at bounding box center [15, 94] width 9 height 6
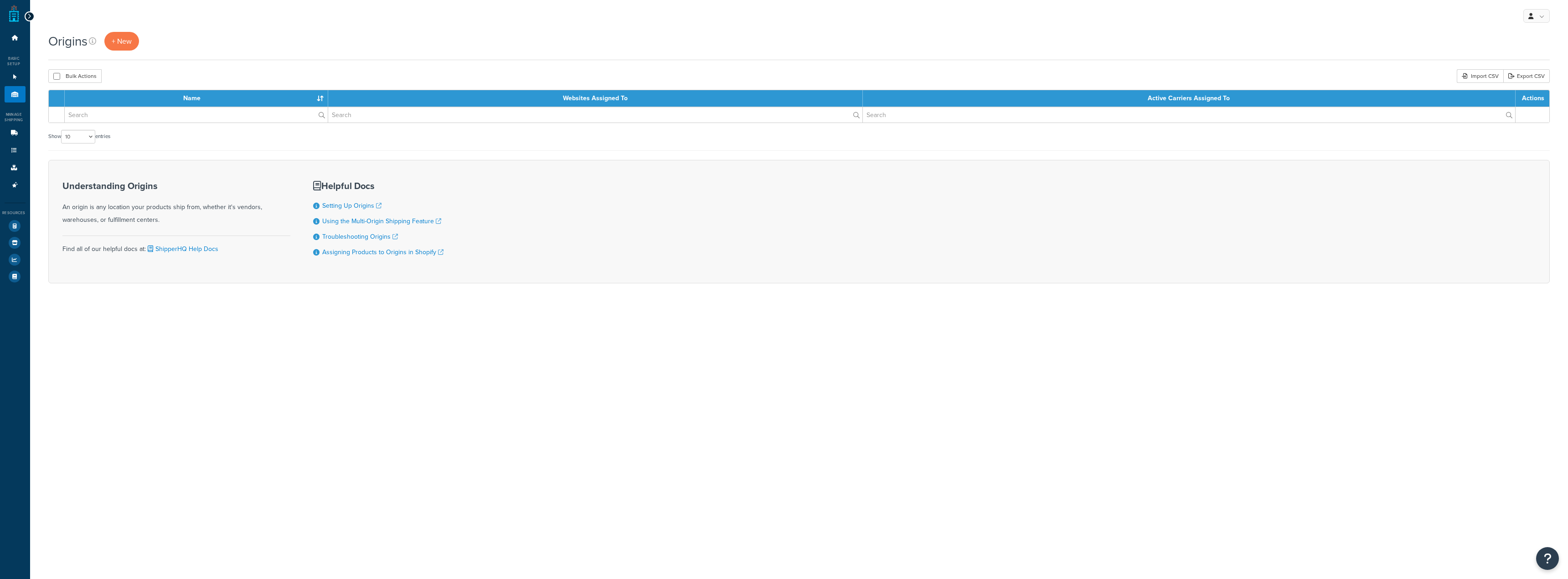
click at [12, 40] on icon at bounding box center [15, 38] width 9 height 6
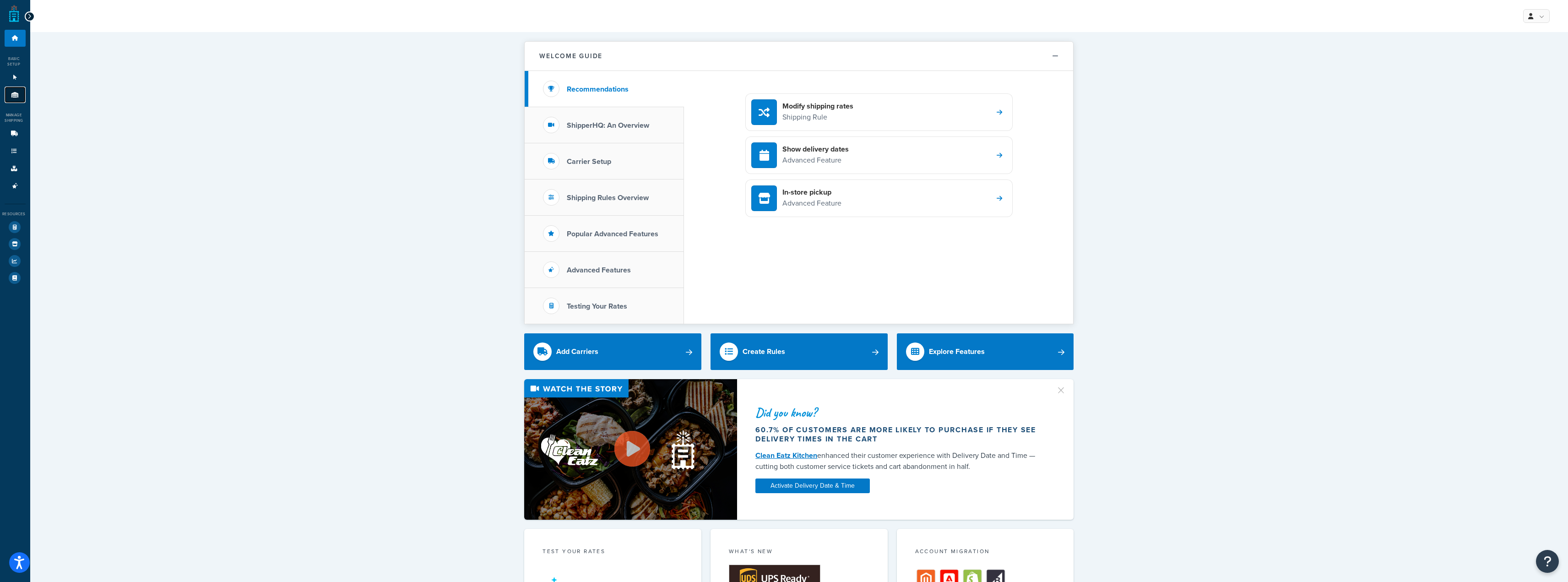
click at [18, 92] on icon at bounding box center [15, 95] width 9 height 6
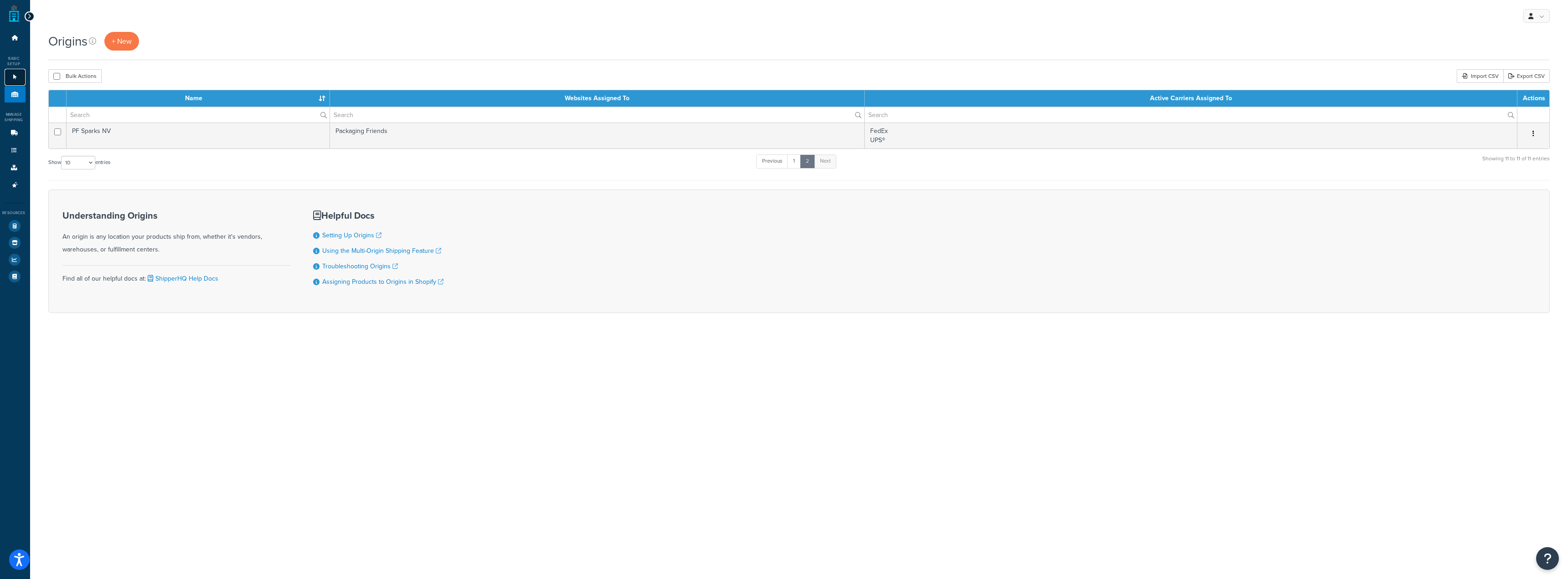
click at [11, 80] on link "Websites 1" at bounding box center [15, 77] width 21 height 17
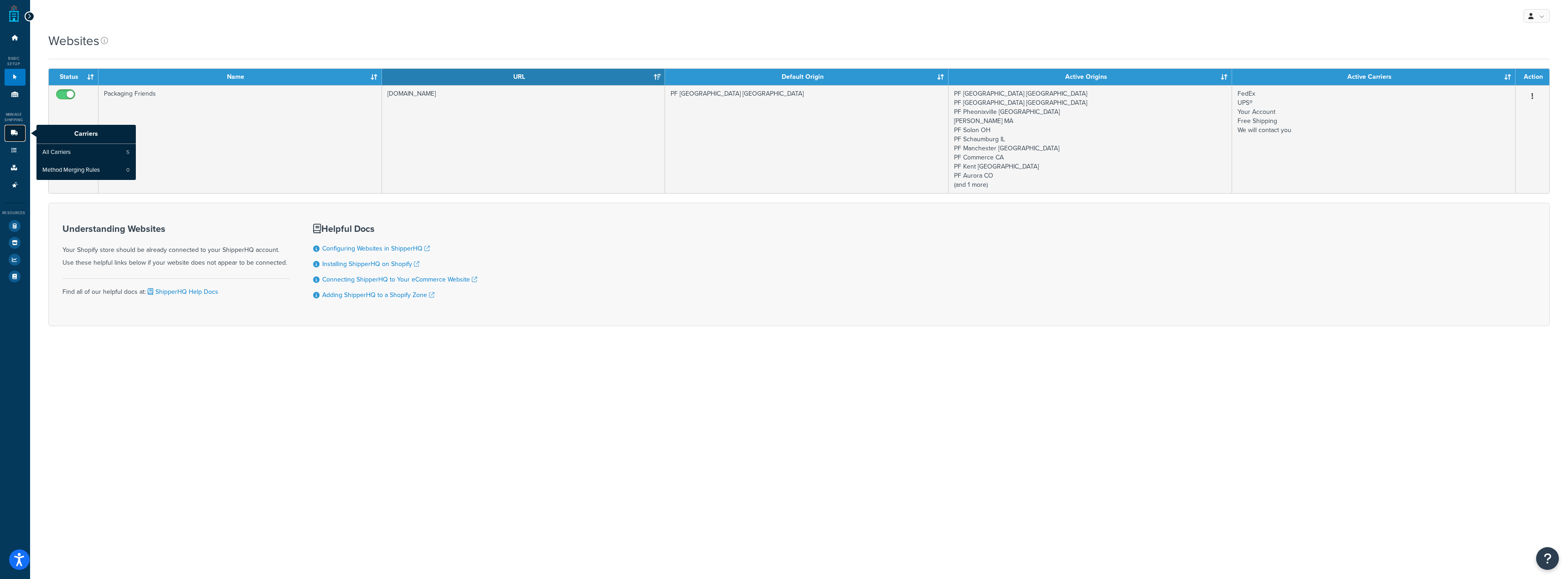
click at [17, 128] on link "Carriers" at bounding box center [15, 133] width 21 height 17
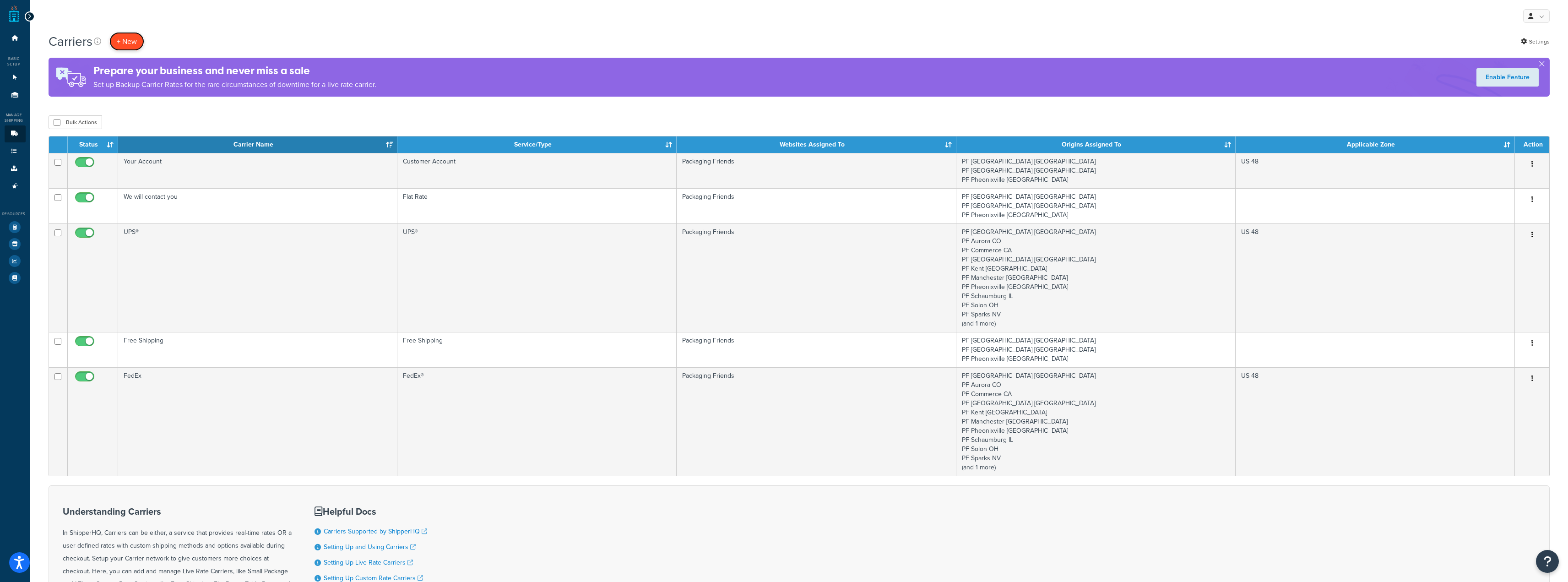
click at [132, 46] on button "+ New" at bounding box center [127, 41] width 35 height 19
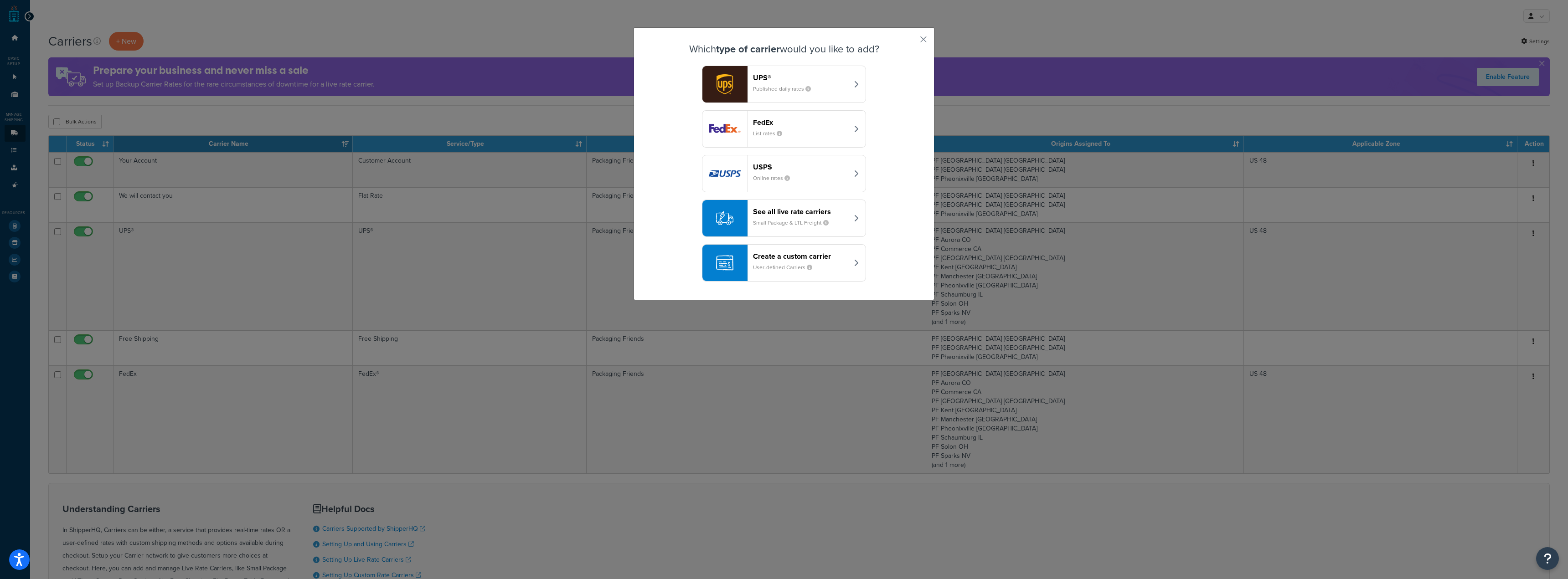
click at [817, 217] on div "See all live rate carriers Small Package & LTL Freight" at bounding box center [800, 218] width 95 height 22
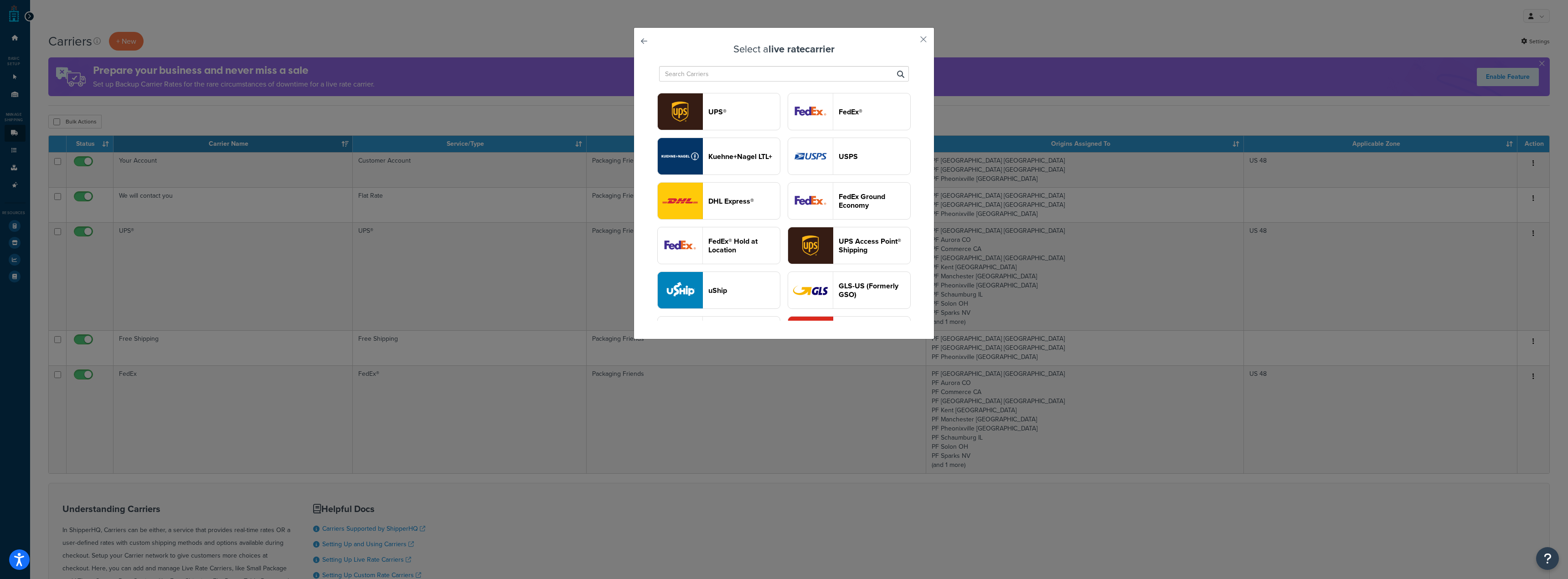
click at [791, 76] on input "text" at bounding box center [784, 73] width 250 height 16
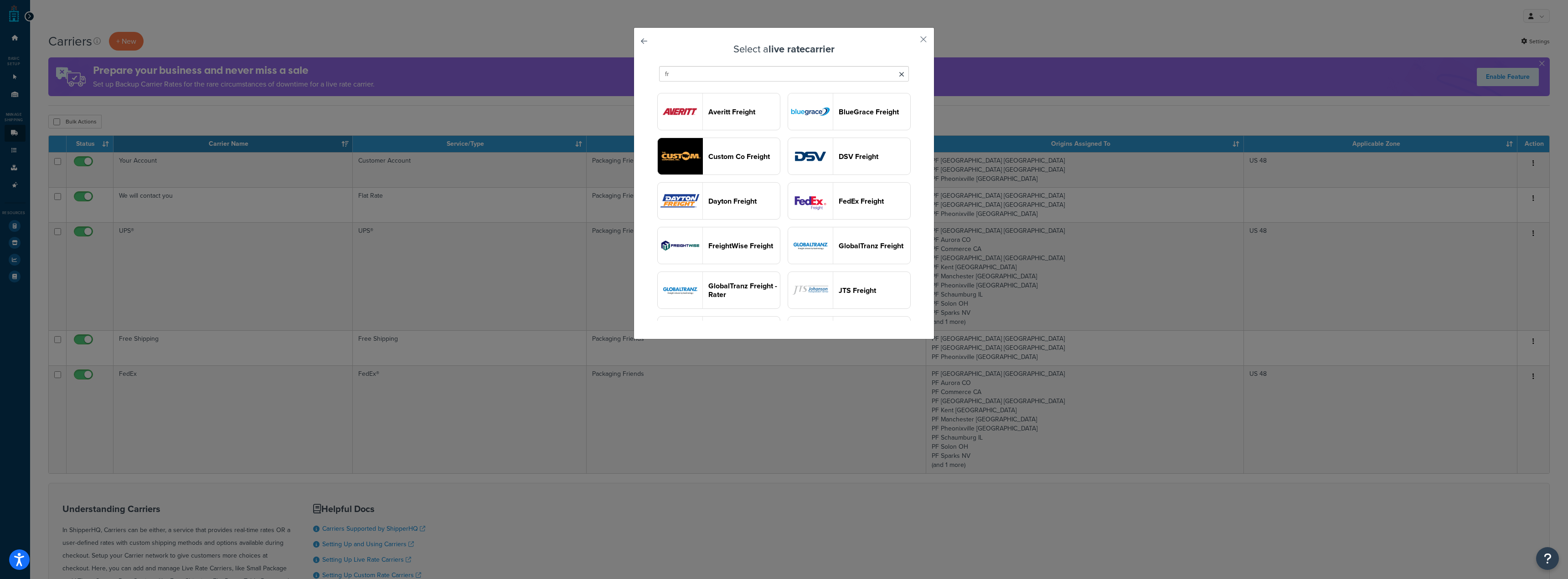
type input "f"
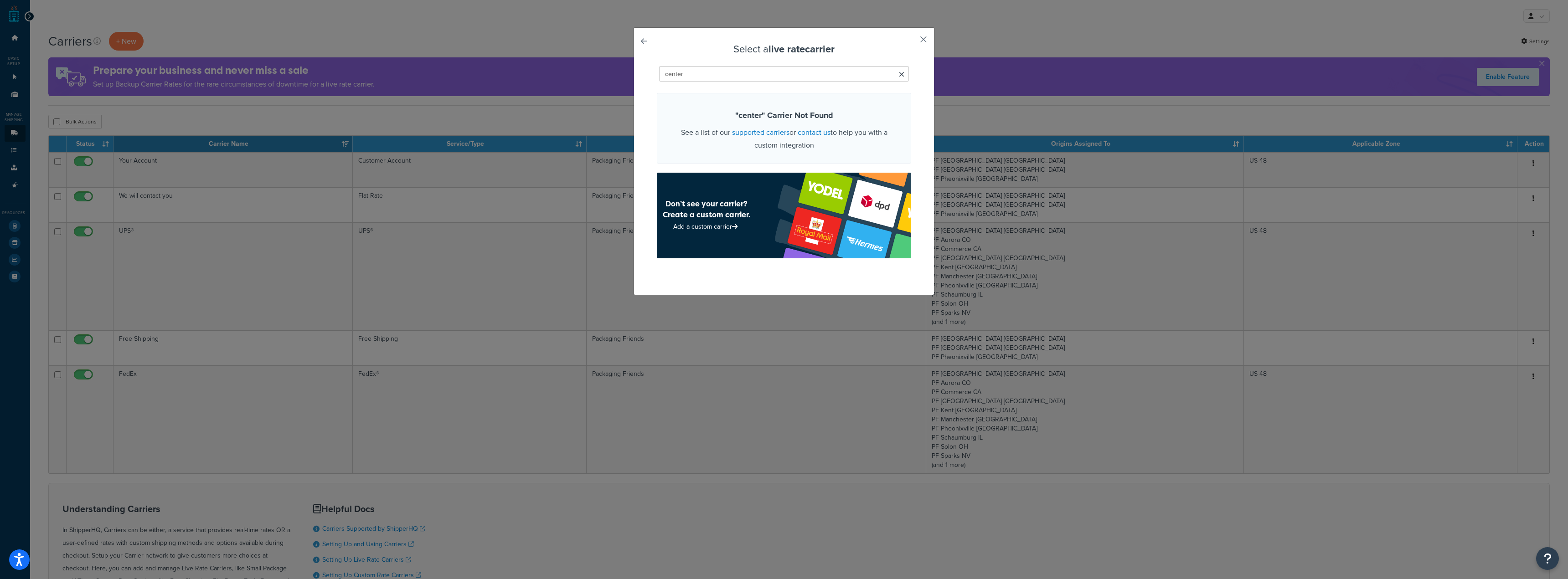
type input "center"
click at [911, 42] on button "button" at bounding box center [910, 43] width 2 height 2
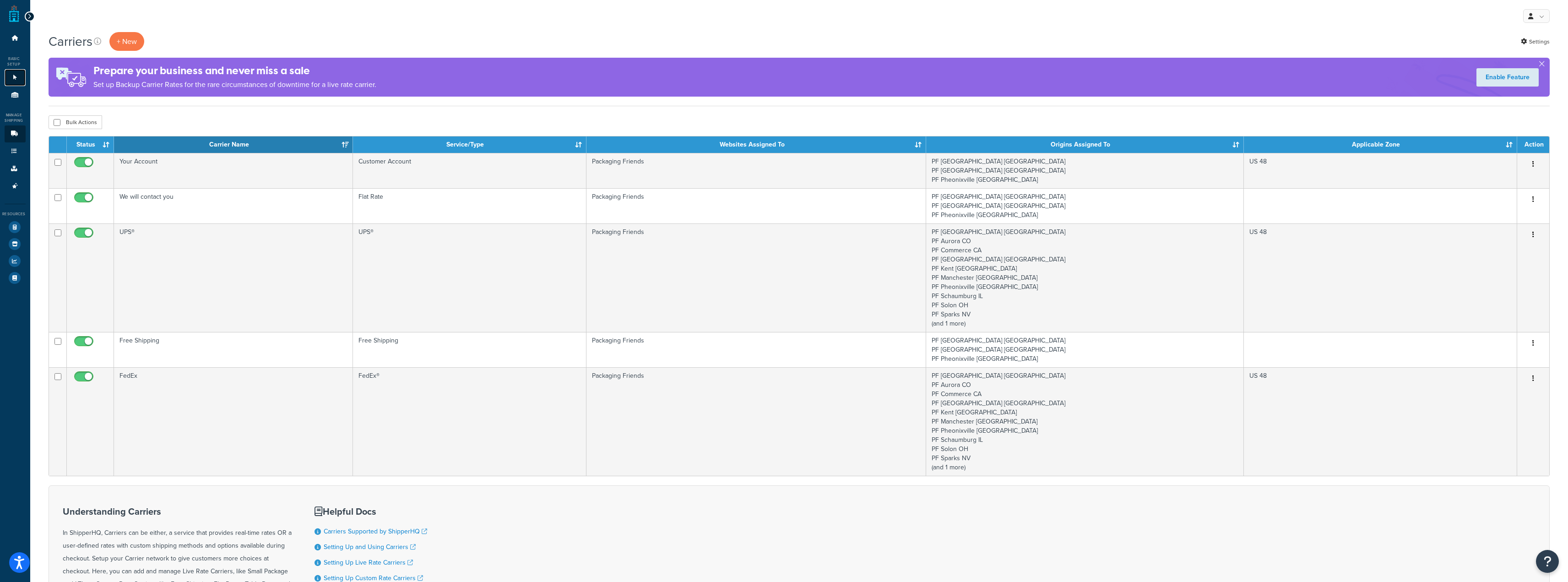
click at [16, 75] on icon at bounding box center [15, 77] width 9 height 6
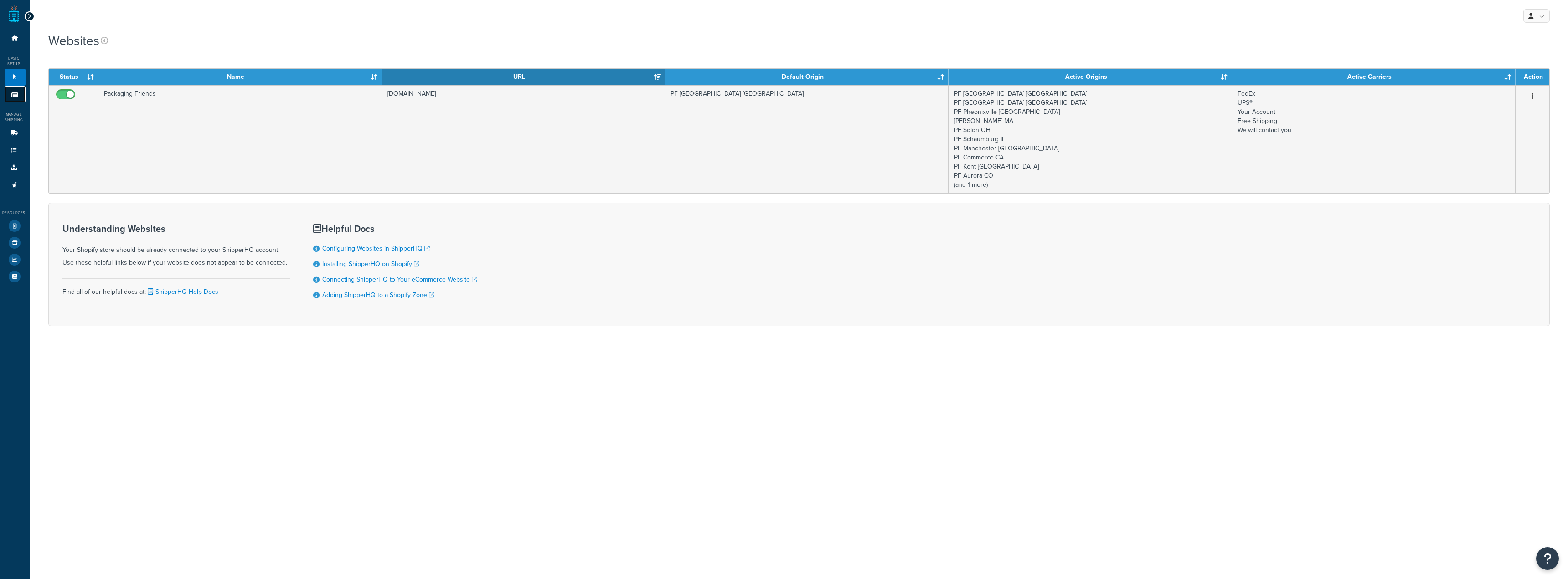
click at [13, 95] on icon at bounding box center [15, 94] width 9 height 6
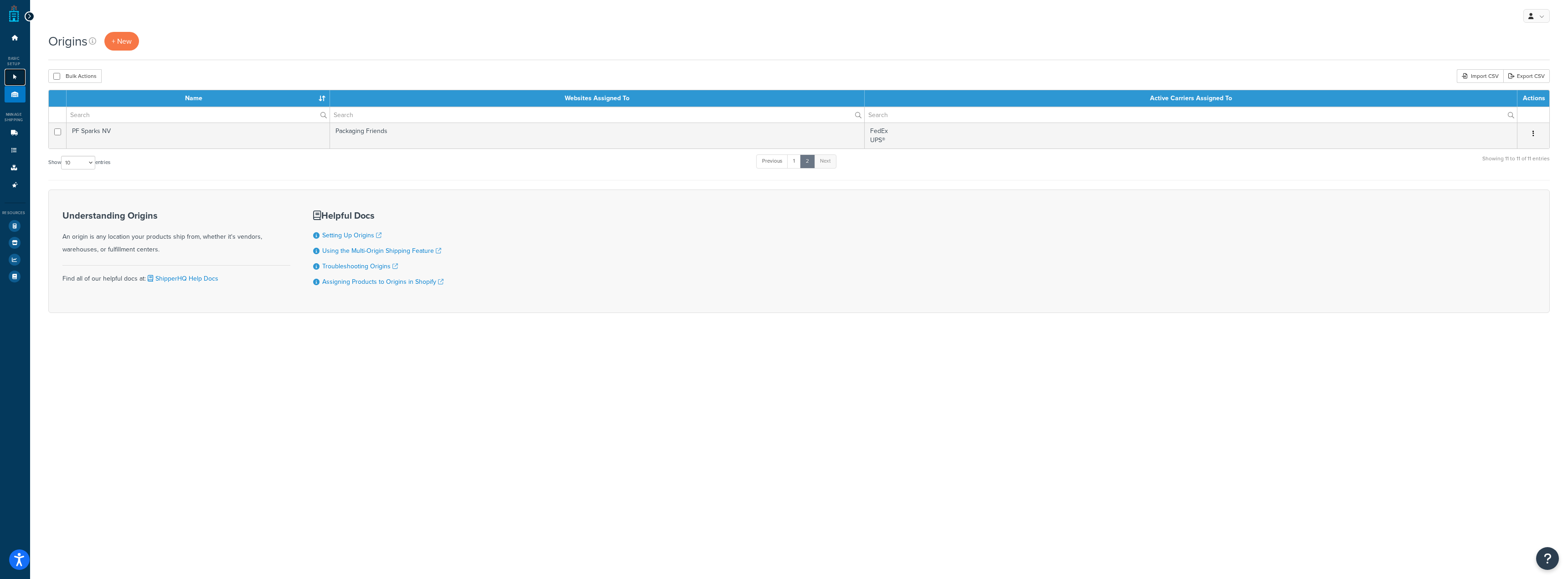
click at [16, 77] on icon at bounding box center [15, 77] width 9 height 6
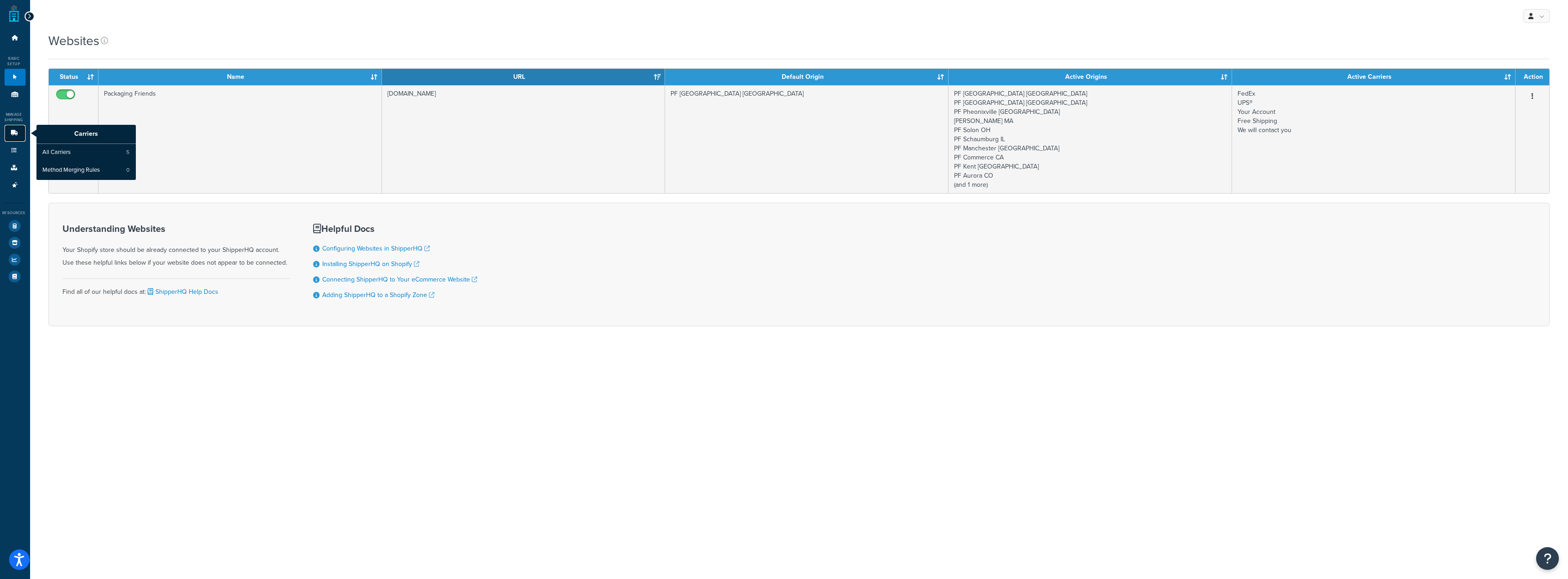
click at [18, 133] on icon at bounding box center [14, 133] width 9 height 6
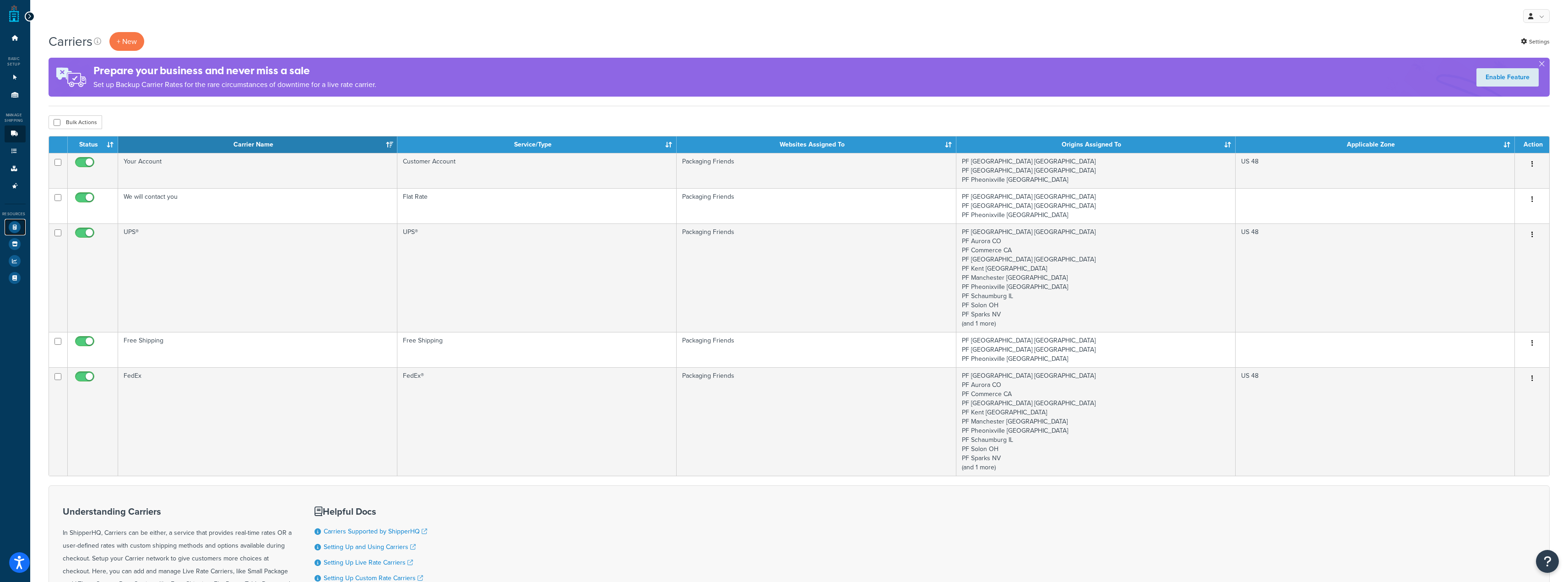
click at [10, 229] on icon at bounding box center [14, 227] width 12 height 12
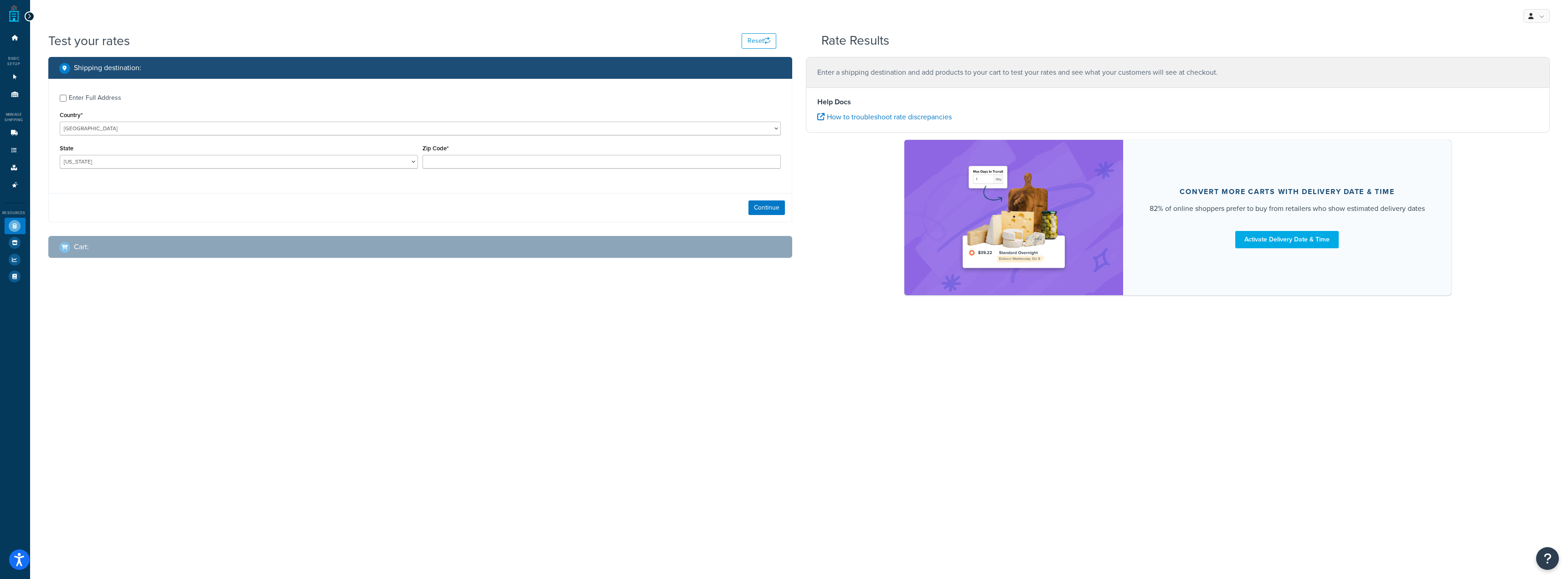
click at [69, 95] on div "Enter Full Address" at bounding box center [95, 98] width 52 height 13
click at [66, 95] on input "Enter Full Address" at bounding box center [63, 98] width 7 height 7
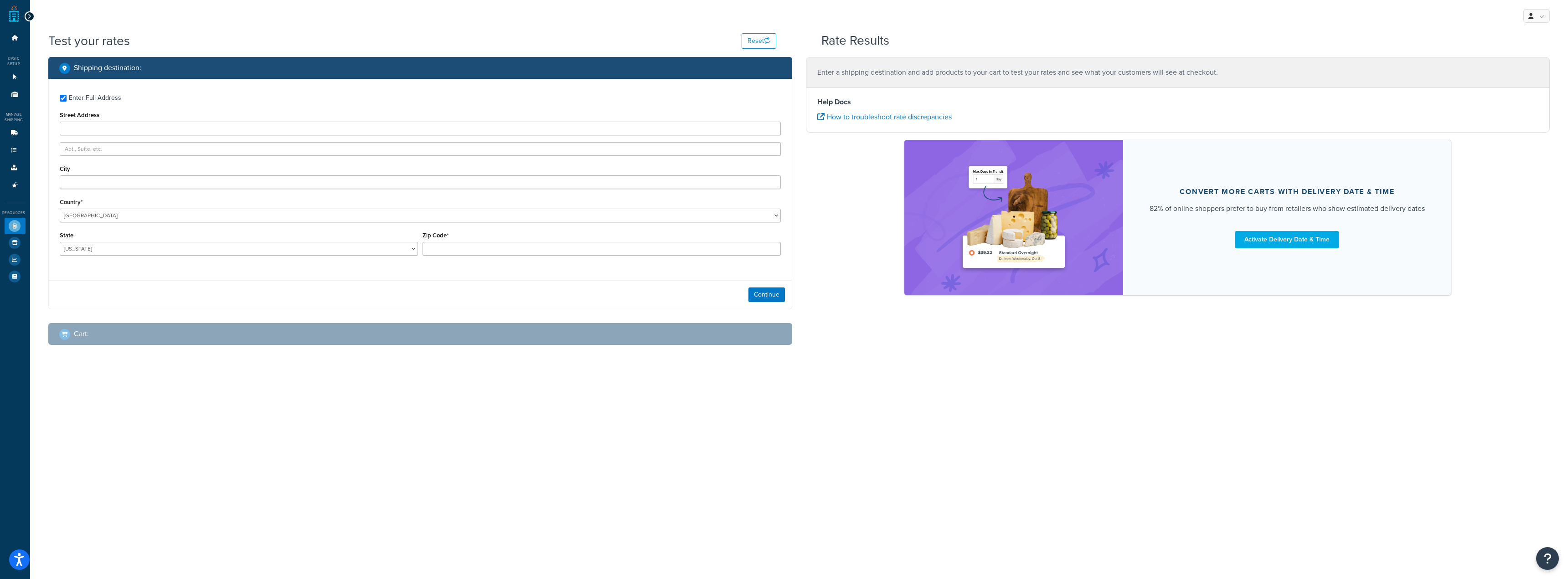
click at [92, 106] on div "Enter Full Address Street Address City Country* United States United Kingdom Af…" at bounding box center [420, 176] width 743 height 195
click at [95, 97] on div "Enter Full Address" at bounding box center [95, 98] width 52 height 13
click at [66, 97] on input "Enter Full Address" at bounding box center [63, 98] width 7 height 7
checkbox input "false"
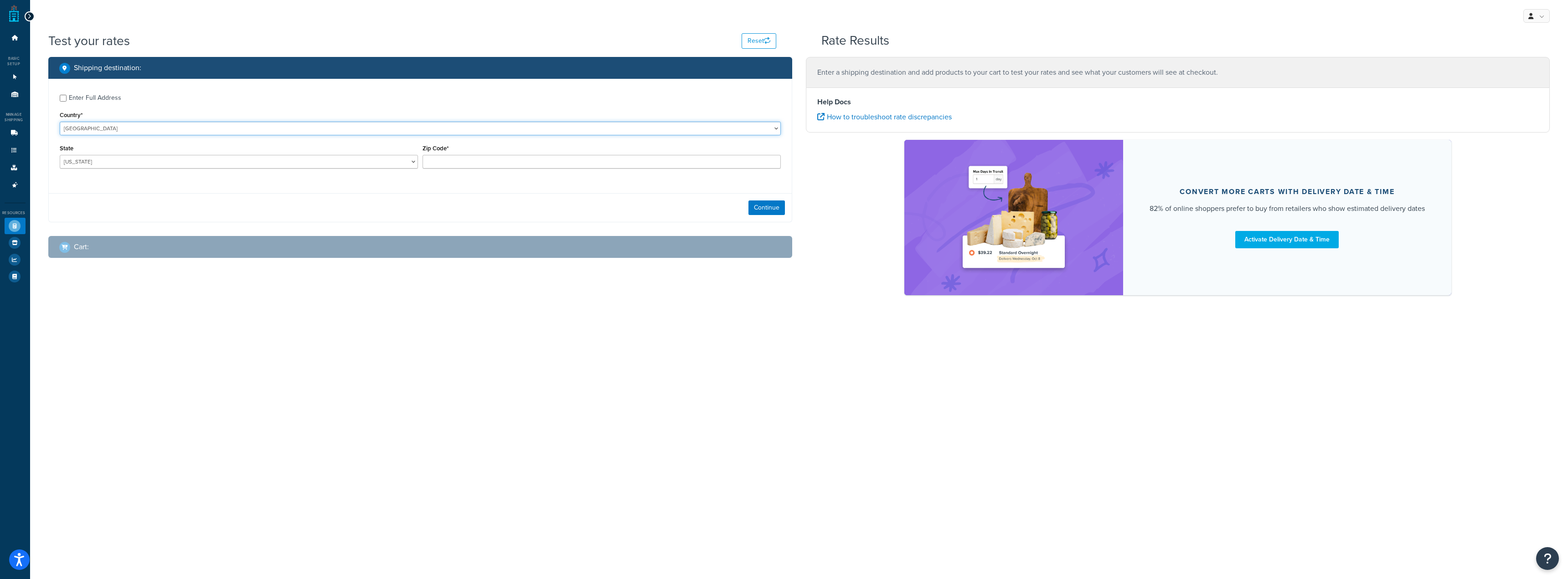
click at [142, 130] on select "United States United Kingdom Afghanistan Åland Islands Albania Algeria American…" at bounding box center [420, 128] width 721 height 14
click at [358, 470] on div "My Profile Billing Global Settings Contact Us Logout Test your rates Reset Rate…" at bounding box center [798, 289] width 1538 height 579
click at [508, 150] on div "Zip Code*" at bounding box center [602, 155] width 358 height 27
click at [511, 160] on input "Zip Code*" at bounding box center [602, 162] width 358 height 14
click at [384, 160] on select "Alabama Alaska American Samoa Arizona Arkansas Armed Forces Americas Armed Forc…" at bounding box center [238, 162] width 358 height 14
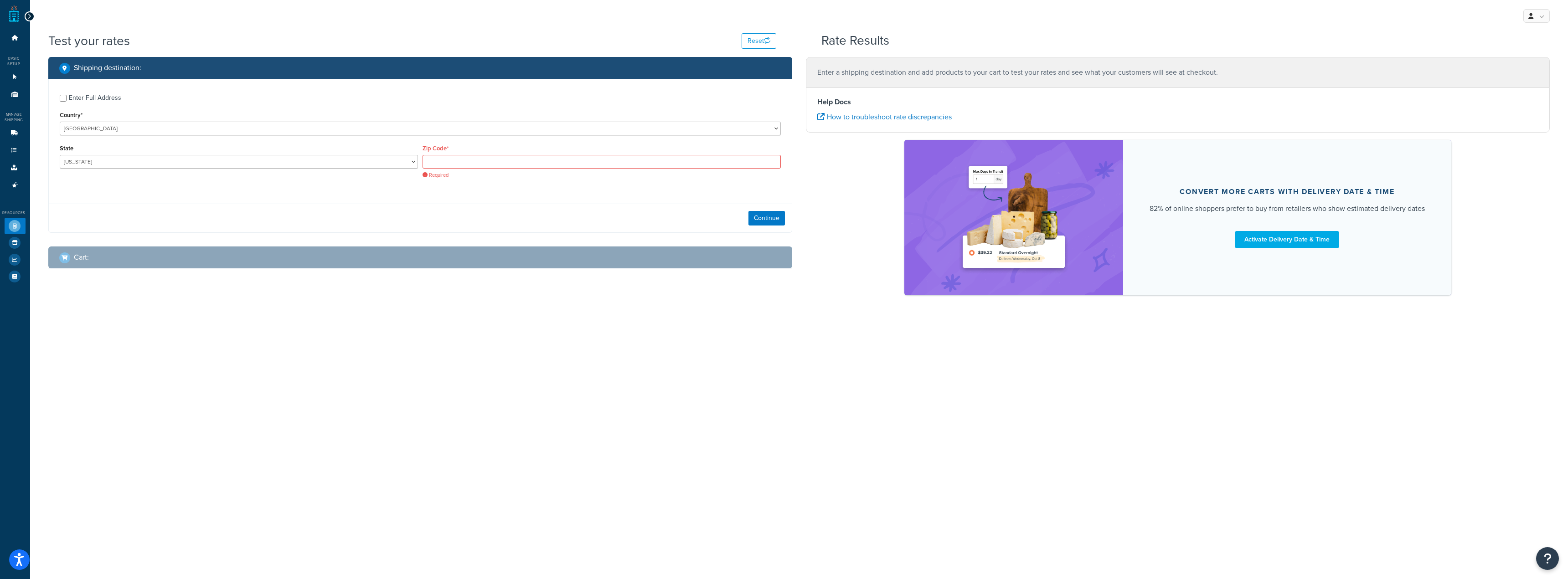
click at [522, 318] on div "Test your rates Reset Rate Results Shipping destination : Enter Full Address Co…" at bounding box center [798, 179] width 1538 height 295
click at [314, 161] on select "Alabama Alaska American Samoa Arizona Arkansas Armed Forces Americas Armed Forc…" at bounding box center [238, 162] width 358 height 14
click at [256, 161] on select "Alabama Alaska American Samoa Arizona Arkansas Armed Forces Americas Armed Forc…" at bounding box center [238, 162] width 358 height 14
click at [258, 162] on select "Alabama Alaska American Samoa Arizona Arkansas Armed Forces Americas Armed Forc…" at bounding box center [238, 162] width 358 height 14
select select "NM"
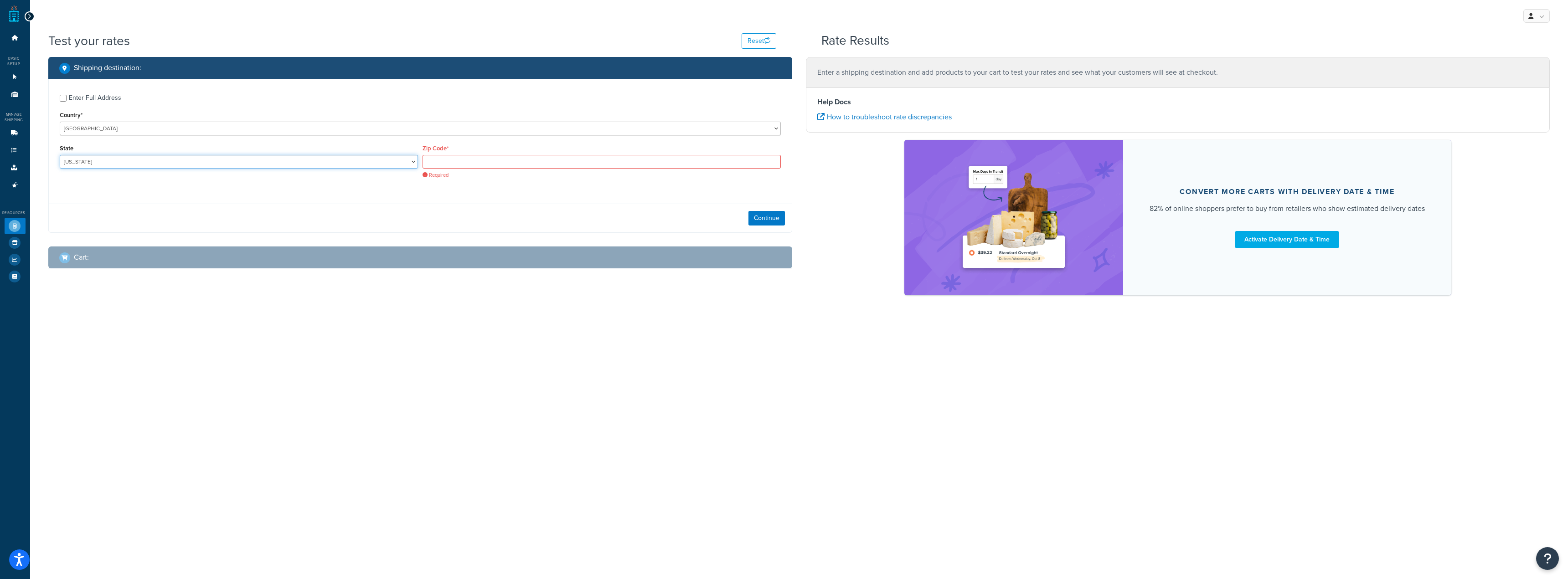
click at [60, 155] on select "Alabama Alaska American Samoa Arizona Arkansas Armed Forces Americas Armed Forc…" at bounding box center [238, 162] width 358 height 14
click at [551, 159] on input "Zip Code*" at bounding box center [602, 162] width 358 height 14
click at [494, 153] on div "Zip Code* Required" at bounding box center [602, 160] width 358 height 37
click at [517, 165] on input "Zip Code*" at bounding box center [602, 162] width 358 height 14
click at [452, 160] on input "Zip Code*" at bounding box center [602, 162] width 358 height 14
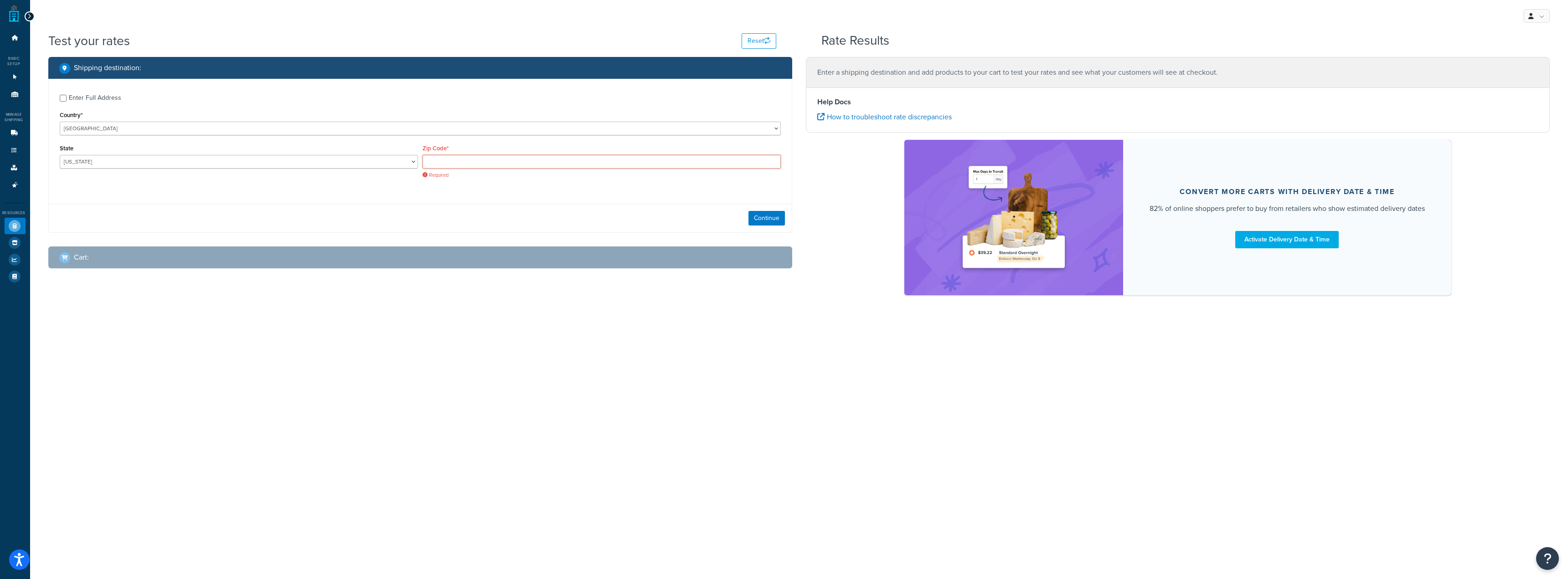
click at [459, 167] on input "Zip Code*" at bounding box center [602, 162] width 358 height 14
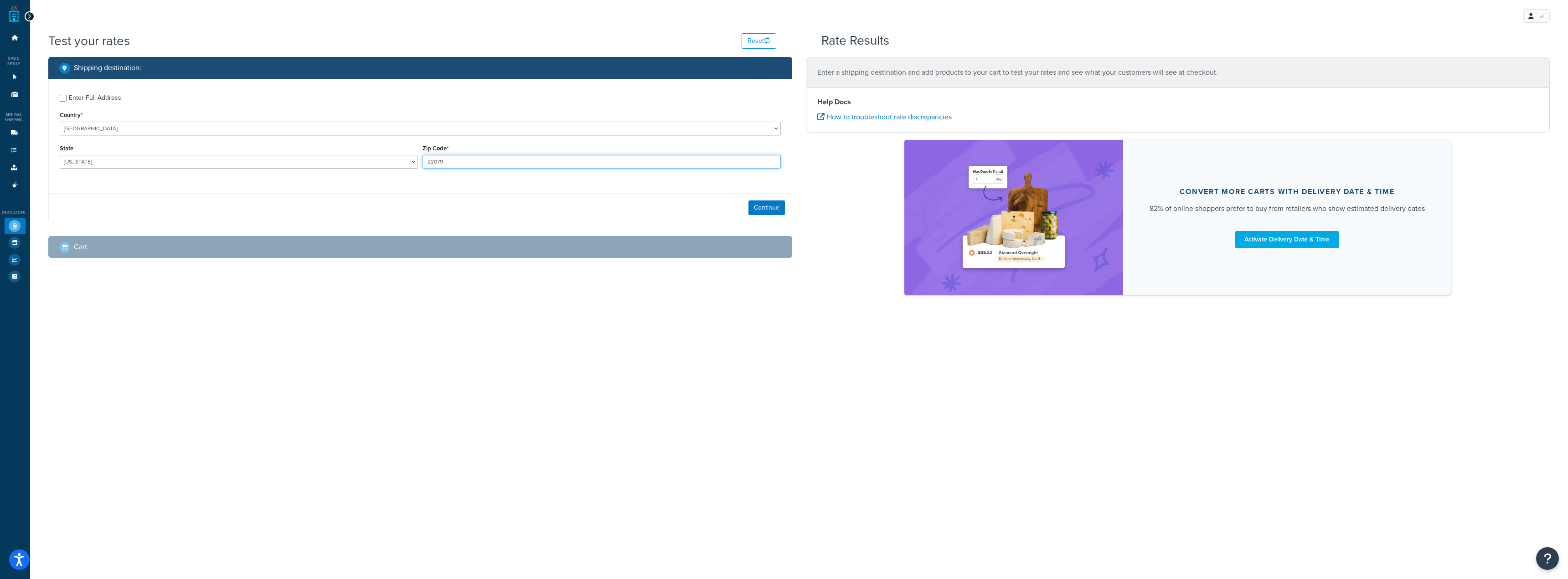
type input "22079"
click at [372, 164] on select "Alabama Alaska American Samoa Arizona Arkansas Armed Forces Americas Armed Forc…" at bounding box center [238, 162] width 358 height 14
select select "VA"
click at [60, 155] on select "Alabama Alaska American Samoa Arizona Arkansas Armed Forces Americas Armed Forc…" at bounding box center [238, 162] width 358 height 14
click at [770, 208] on button "Continue" at bounding box center [767, 207] width 37 height 14
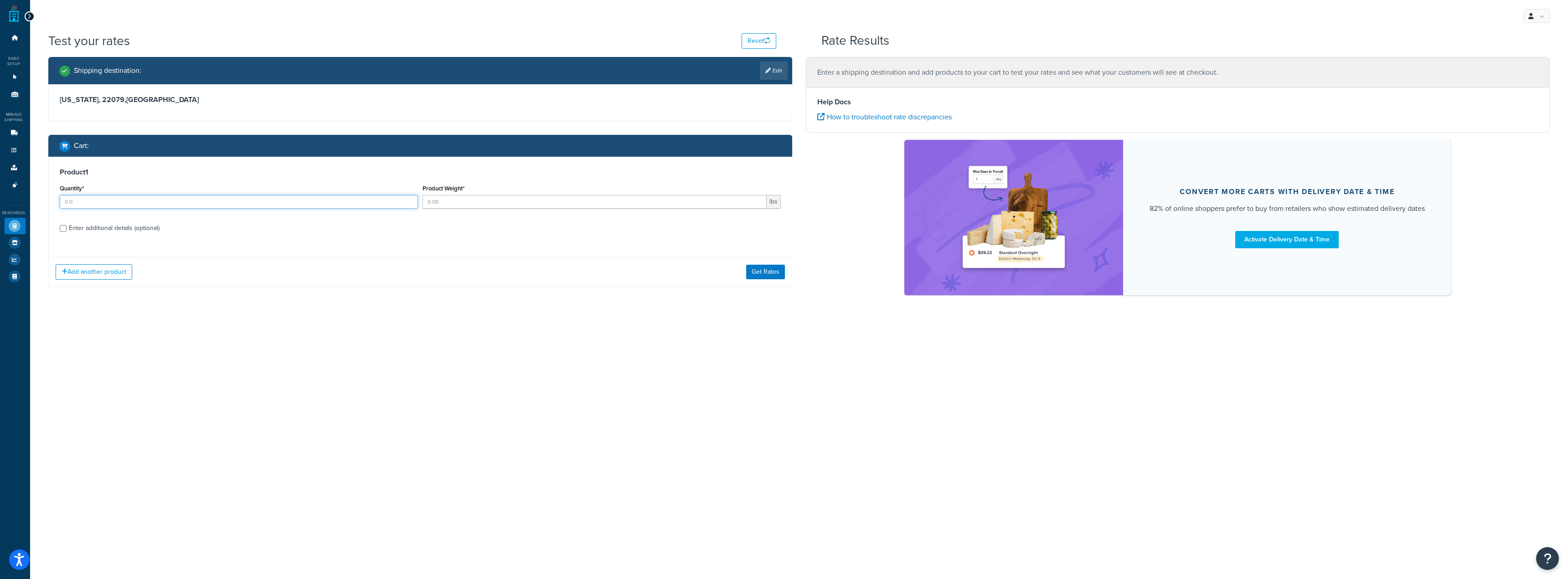
click at [204, 202] on input "Quantity*" at bounding box center [238, 202] width 358 height 14
type input "1"
drag, startPoint x: 563, startPoint y: 210, endPoint x: 564, endPoint y: 202, distance: 8.1
click at [563, 210] on div "Product Weight* lbs" at bounding box center [602, 199] width 363 height 34
click at [564, 206] on input "Product Weight*" at bounding box center [595, 202] width 344 height 14
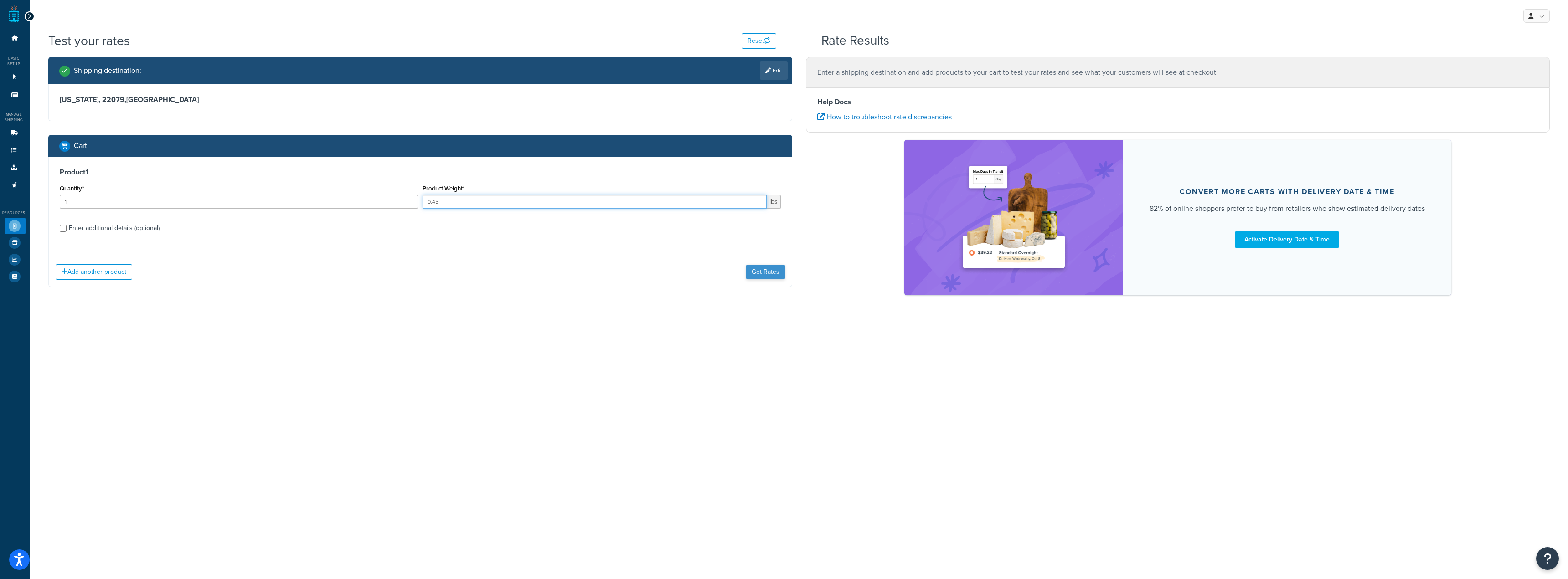
type input "0.45"
click at [767, 268] on button "Get Rates" at bounding box center [765, 272] width 38 height 14
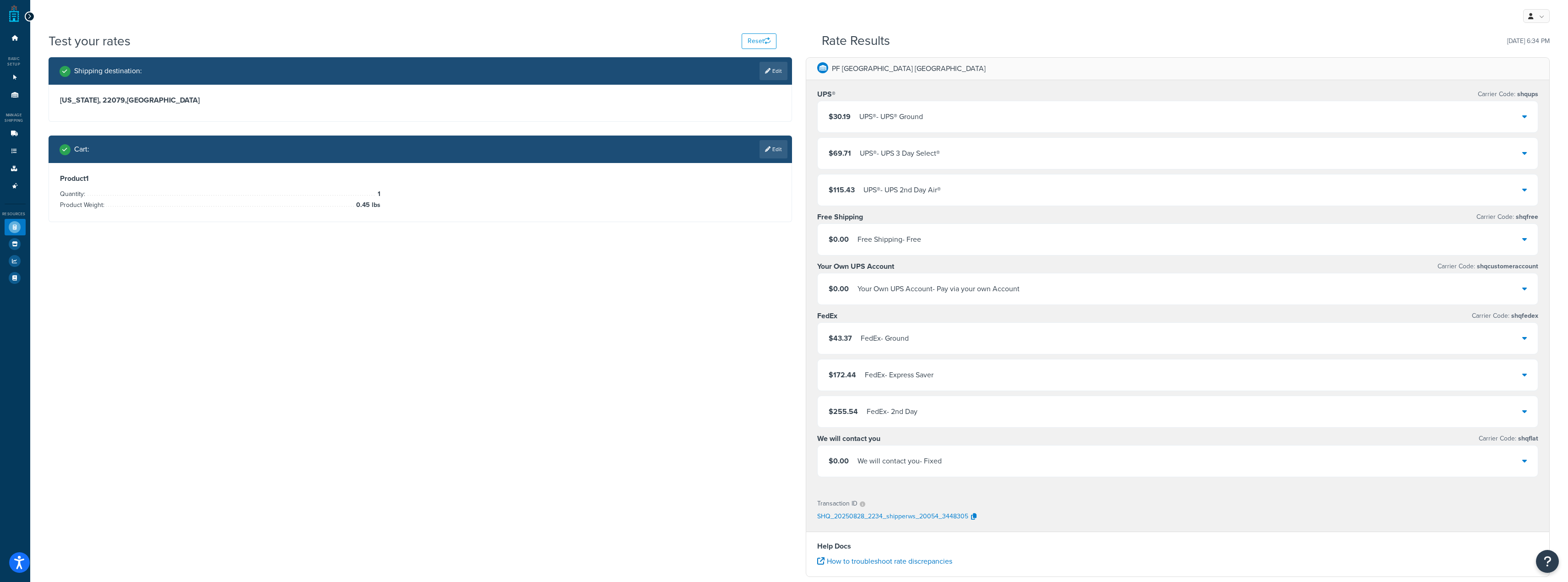
click at [883, 113] on div "UPS® - UPS® Ground" at bounding box center [891, 117] width 64 height 13
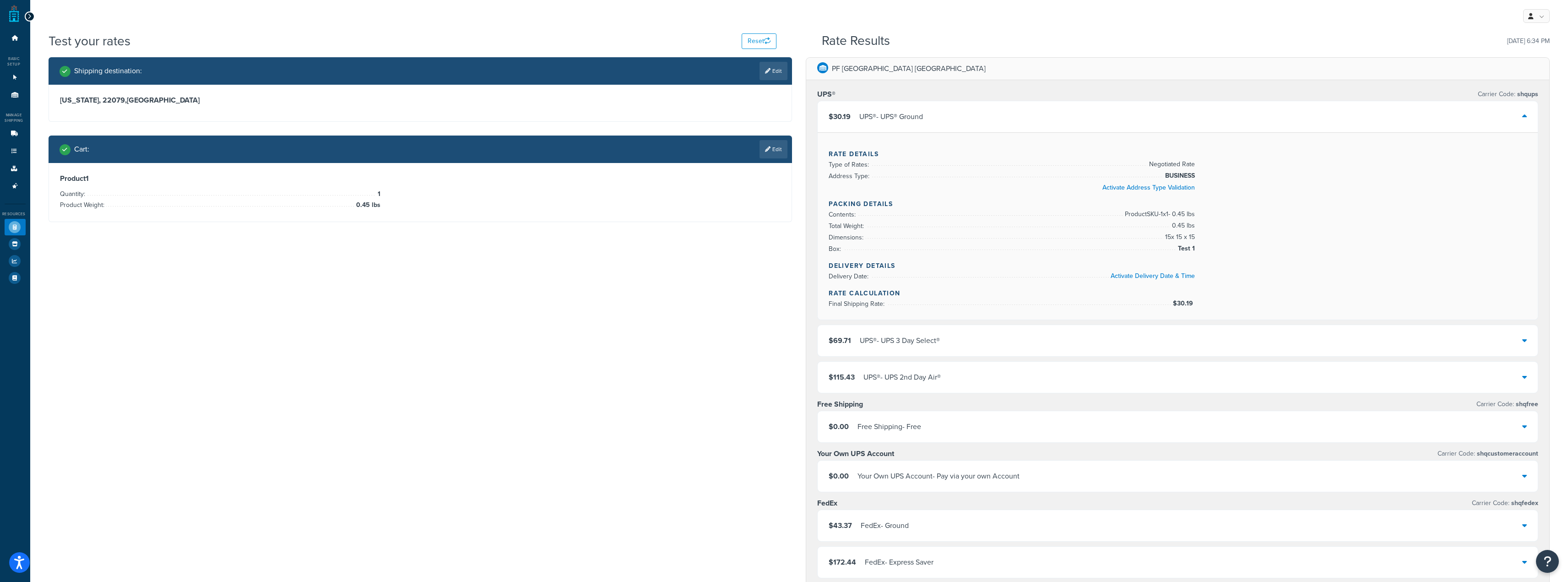
click at [882, 116] on div "UPS® - UPS® Ground" at bounding box center [891, 117] width 64 height 13
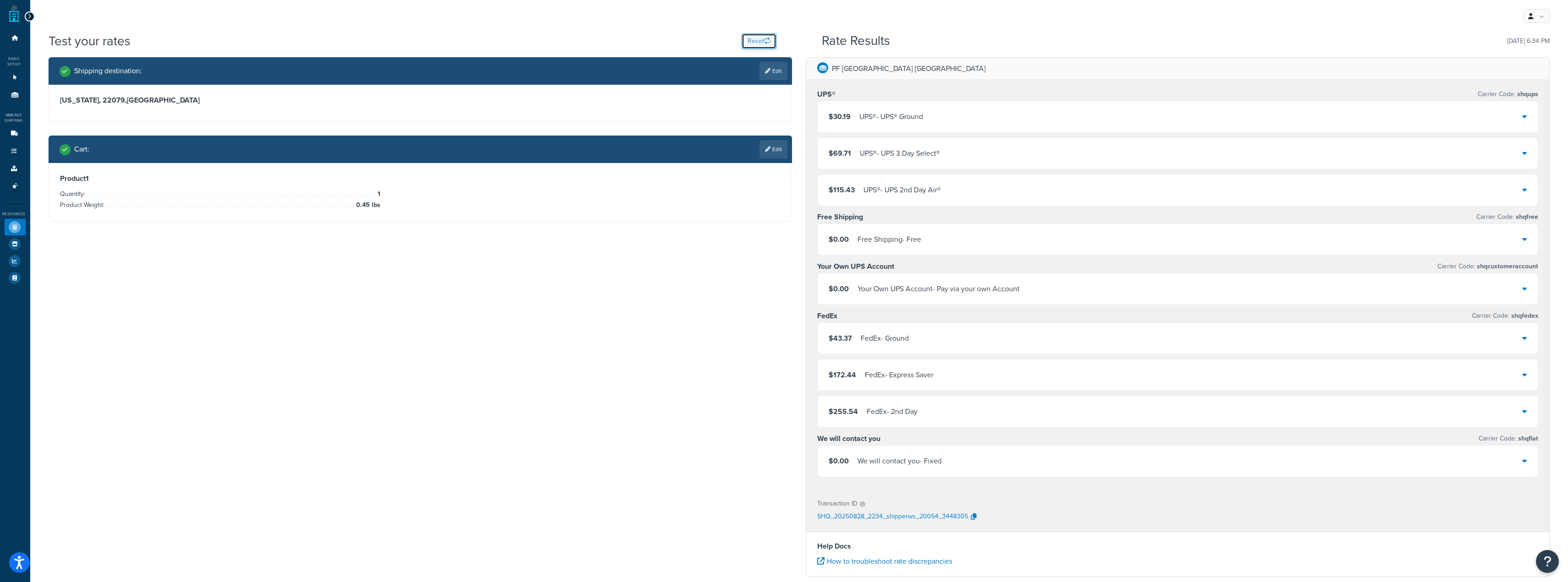
click at [771, 39] on button "Reset" at bounding box center [759, 41] width 35 height 16
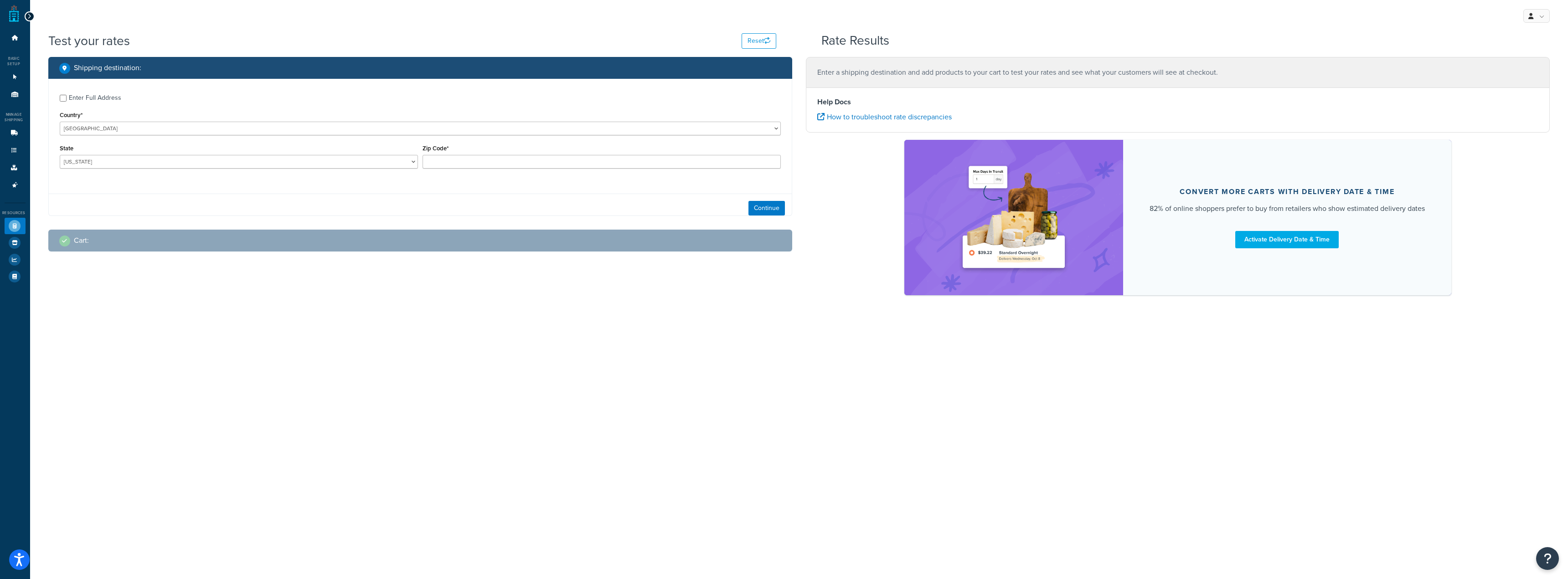
click at [90, 96] on div "Enter Full Address" at bounding box center [95, 98] width 52 height 13
click at [66, 96] on input "Enter Full Address" at bounding box center [63, 98] width 7 height 7
checkbox input "true"
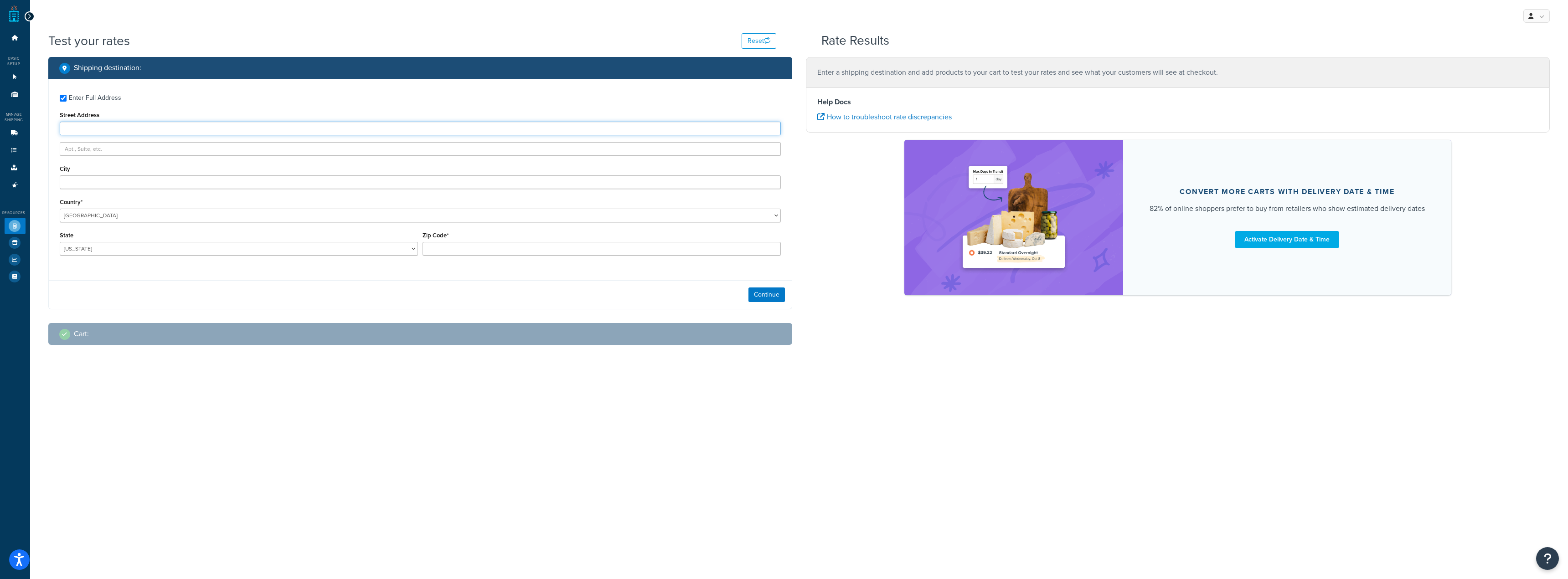
click at [106, 127] on input "Street Address" at bounding box center [420, 128] width 721 height 14
click at [95, 199] on div "Enter Full Address Street Address City Country* United States United Kingdom Af…" at bounding box center [420, 176] width 743 height 195
click at [99, 221] on select "United States United Kingdom Afghanistan Åland Islands Albania Algeria American…" at bounding box center [420, 215] width 721 height 14
click at [150, 200] on div "Country* United States United Kingdom Afghanistan Åland Islands Albania Algeria…" at bounding box center [420, 209] width 721 height 27
click at [156, 136] on div "Enter Full Address Street Address City Country* United States United Kingdom Af…" at bounding box center [420, 176] width 743 height 195
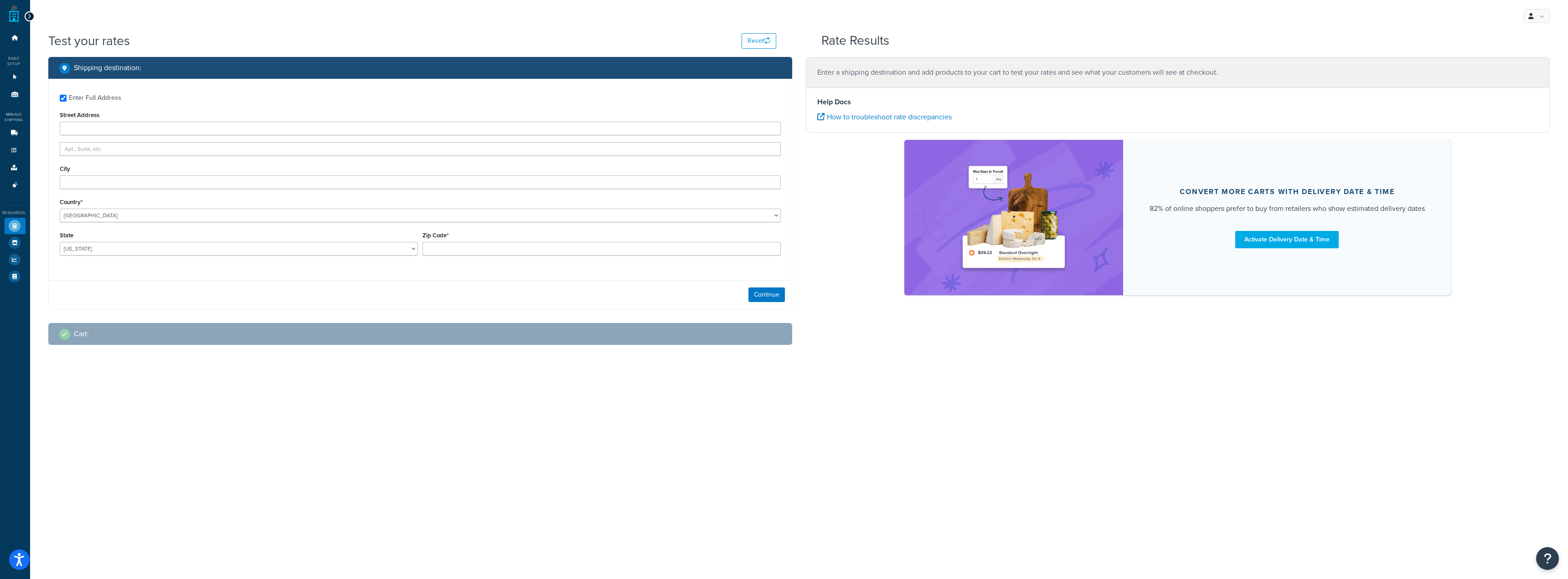
click at [167, 109] on div "Enter Full Address Street Address City Country* United States United Kingdom Af…" at bounding box center [420, 176] width 743 height 195
click at [173, 123] on input "Street Address" at bounding box center [420, 128] width 721 height 14
click at [176, 129] on input "Street Address" at bounding box center [420, 128] width 721 height 14
click at [215, 146] on input "text" at bounding box center [420, 149] width 721 height 14
click at [167, 125] on input "Street Address" at bounding box center [420, 128] width 721 height 14
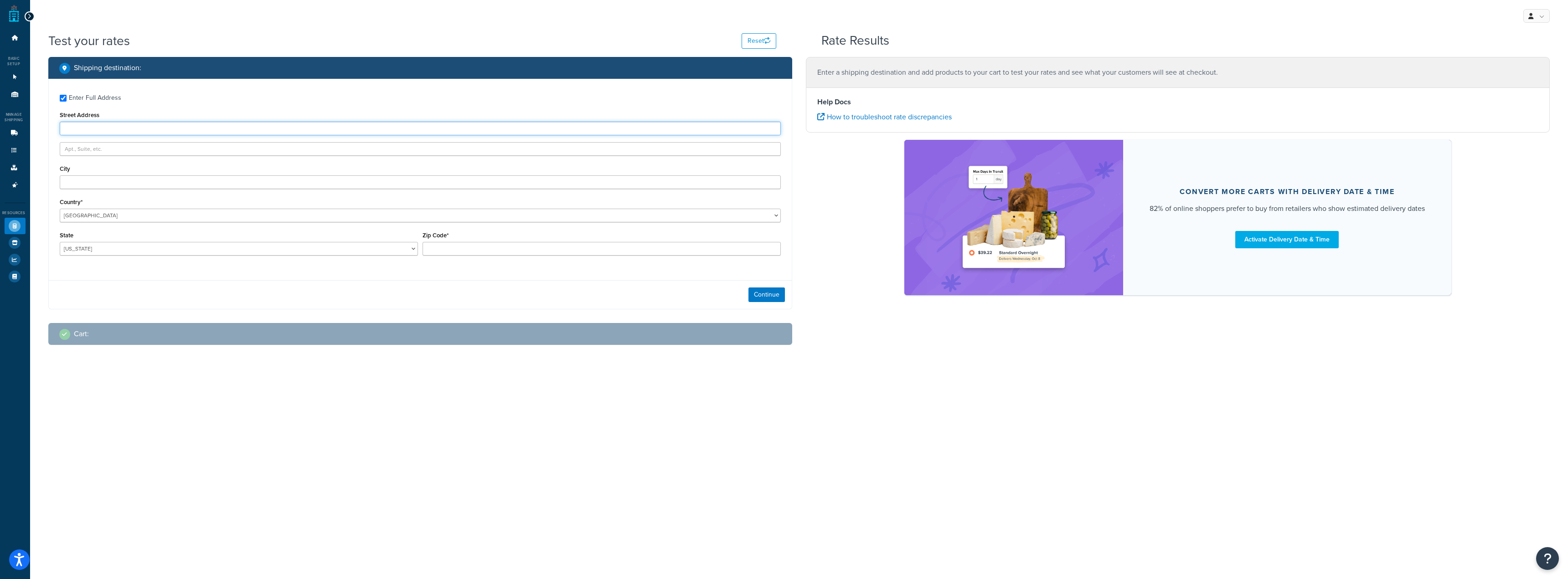
type input "1365 Mitchell Blvd"
type input "Schaumburg"
select select "IL"
type input "60193"
click at [196, 190] on div "Enter Full Address Street Address 1365 Mitchell Blvd City Schaumburg Country* U…" at bounding box center [420, 176] width 743 height 195
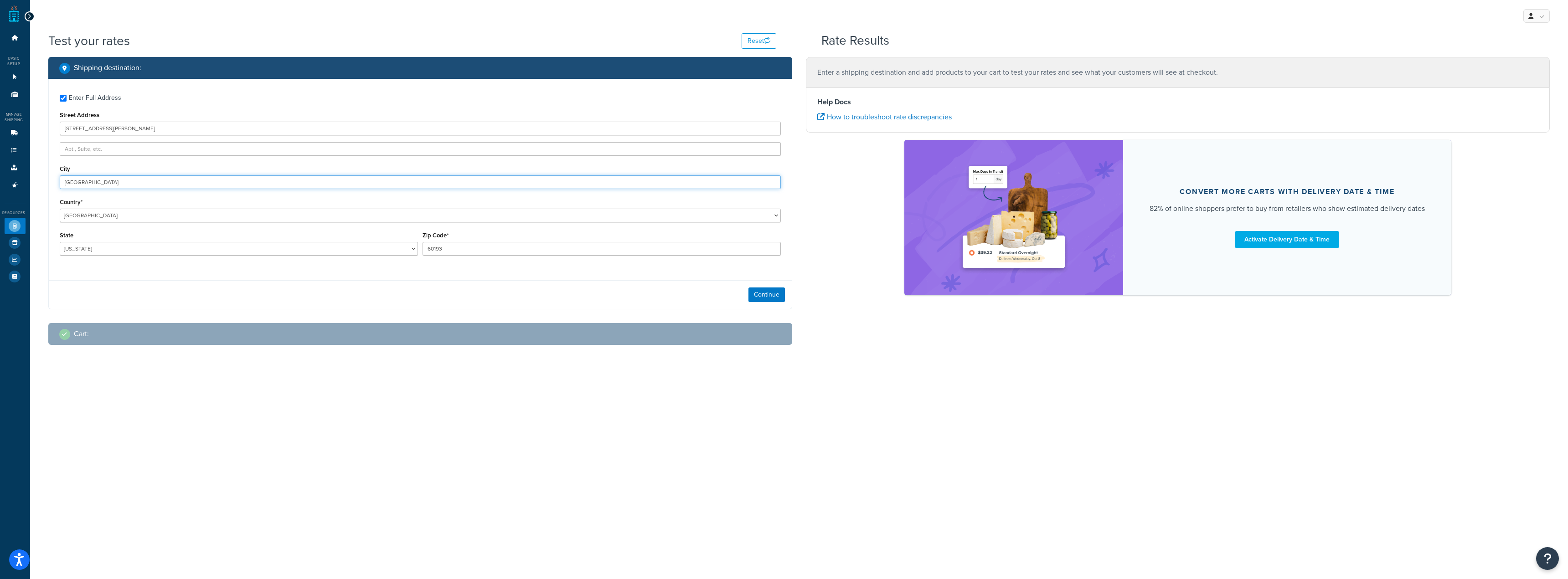
click at [189, 183] on input "Schaumburg" at bounding box center [420, 182] width 721 height 14
click at [238, 231] on div "State Alabama Alaska American Samoa Arizona Arkansas Armed Forces Americas Arme…" at bounding box center [238, 242] width 358 height 27
click at [238, 225] on div "Enter Full Address Street Address 1365 Mitchell Blvd City Schaumburg Country* U…" at bounding box center [420, 176] width 743 height 195
click at [237, 219] on select "United States United Kingdom Afghanistan Åland Islands Albania Algeria American…" at bounding box center [420, 215] width 721 height 14
click at [881, 354] on div "Shipping destination : Enter Full Address Street Address 1365 Mitchell Blvd Cit…" at bounding box center [799, 208] width 1515 height 302
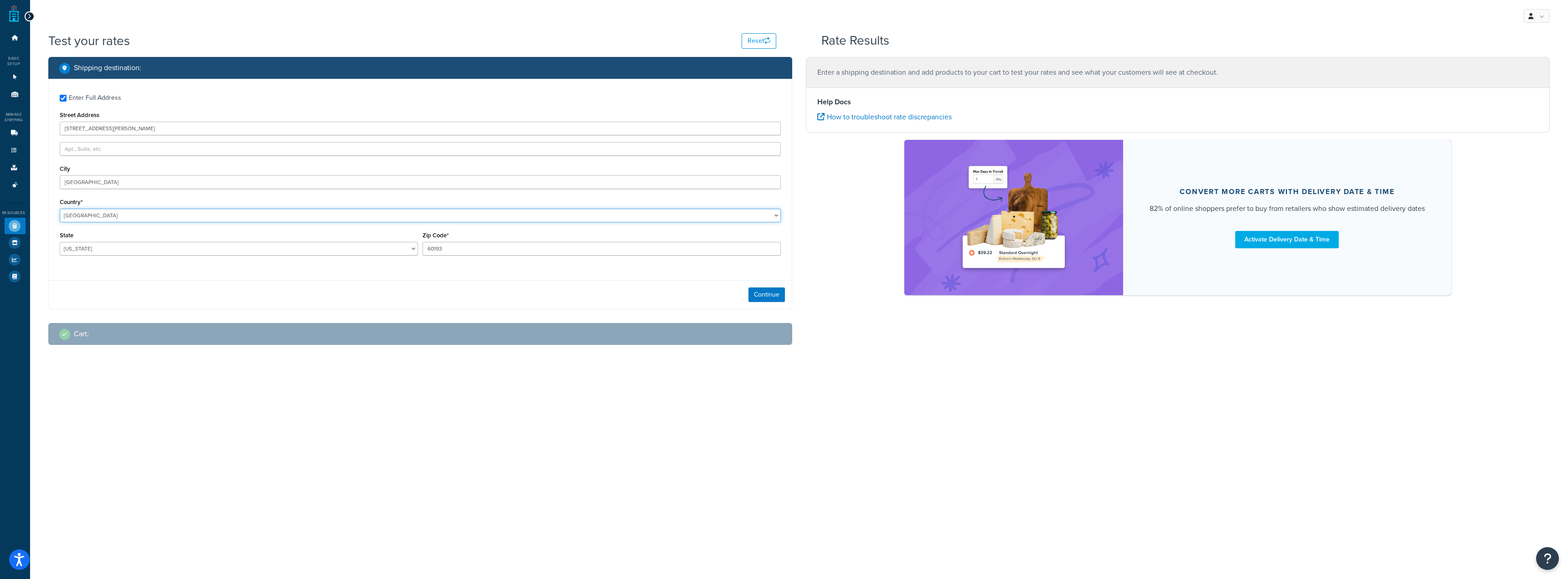
click at [741, 215] on select "United States United Kingdom Afghanistan Åland Islands Albania Algeria American…" at bounding box center [420, 215] width 721 height 14
click at [914, 349] on div "Shipping destination : Enter Full Address Street Address 1365 Mitchell Blvd Cit…" at bounding box center [799, 208] width 1515 height 302
drag, startPoint x: 449, startPoint y: 249, endPoint x: 336, endPoint y: 245, distance: 113.1
click at [325, 243] on div "State Alabama Alaska American Samoa Arizona Arkansas Armed Forces Americas Arme…" at bounding box center [420, 246] width 726 height 34
click at [263, 346] on div at bounding box center [420, 345] width 744 height 1
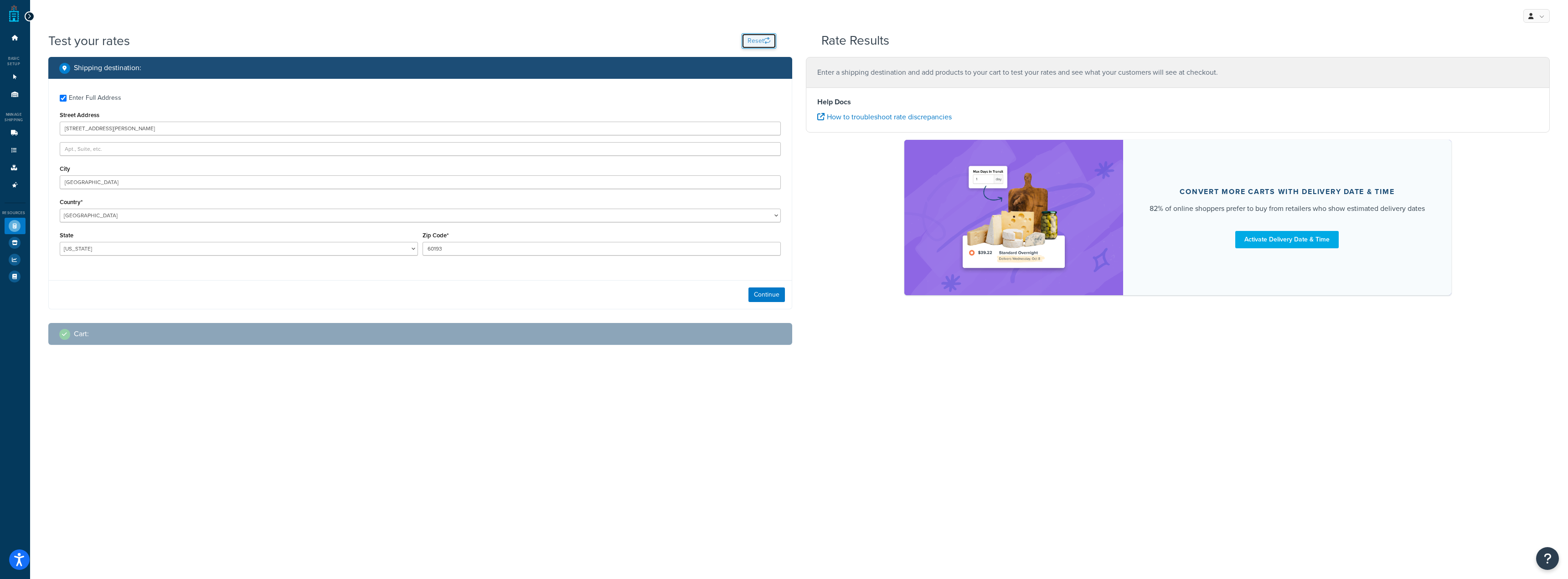
click at [764, 40] on icon "button" at bounding box center [767, 40] width 6 height 6
checkbox input "false"
select select "AL"
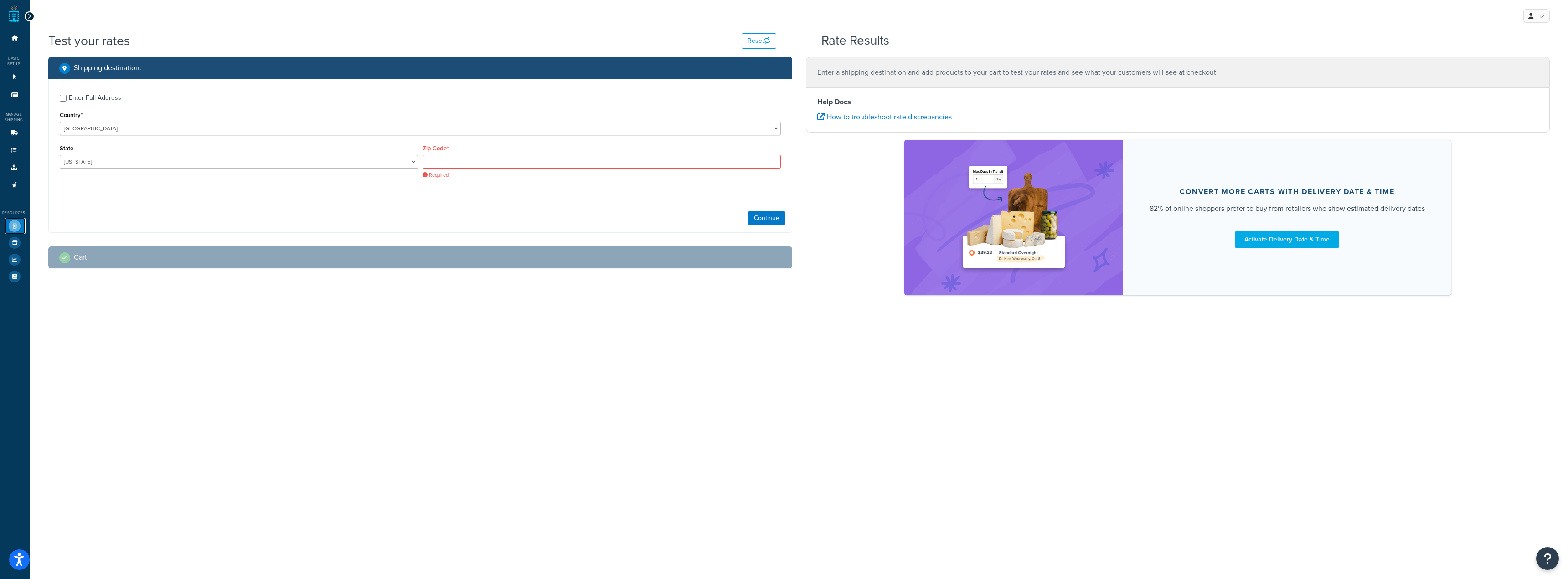
click at [17, 227] on icon at bounding box center [14, 226] width 12 height 12
click at [602, 272] on div "Shipping destination : Enter Full Address Country* United States United Kingdom…" at bounding box center [420, 169] width 757 height 225
click at [603, 272] on div "Shipping destination : Enter Full Address Country* United States United Kingdom…" at bounding box center [420, 169] width 757 height 225
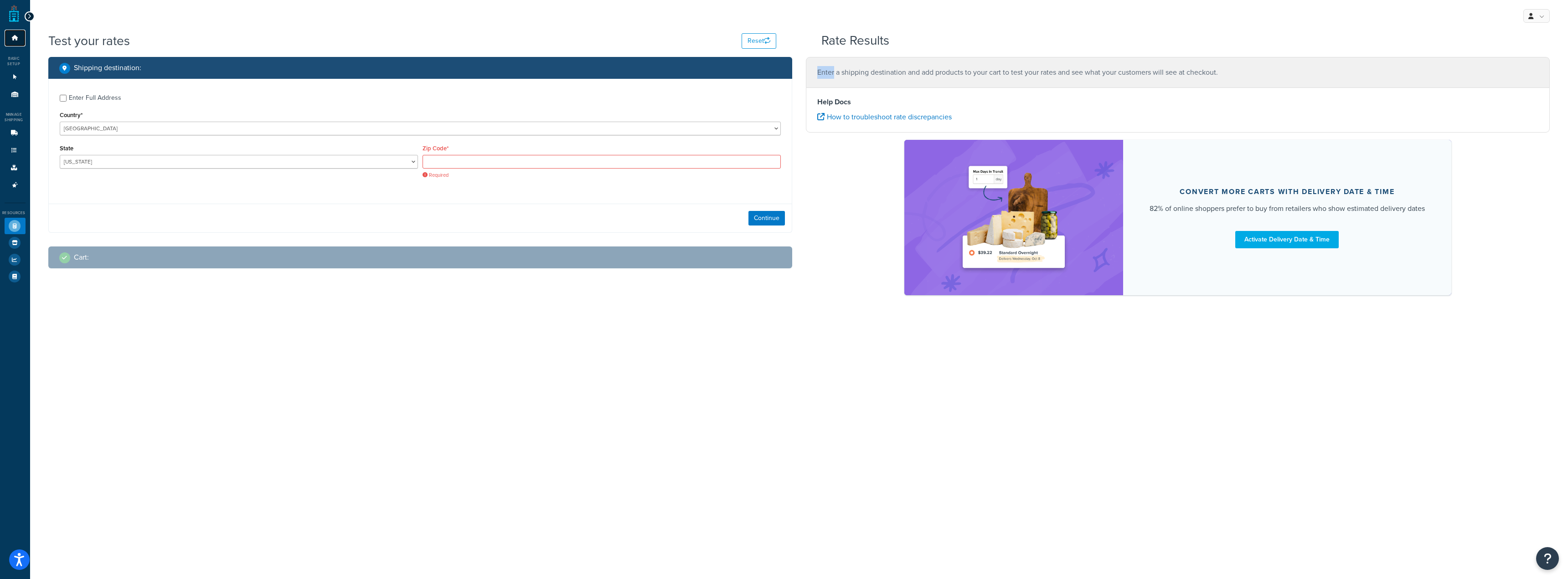
click at [23, 36] on link "Dashboard" at bounding box center [15, 38] width 21 height 17
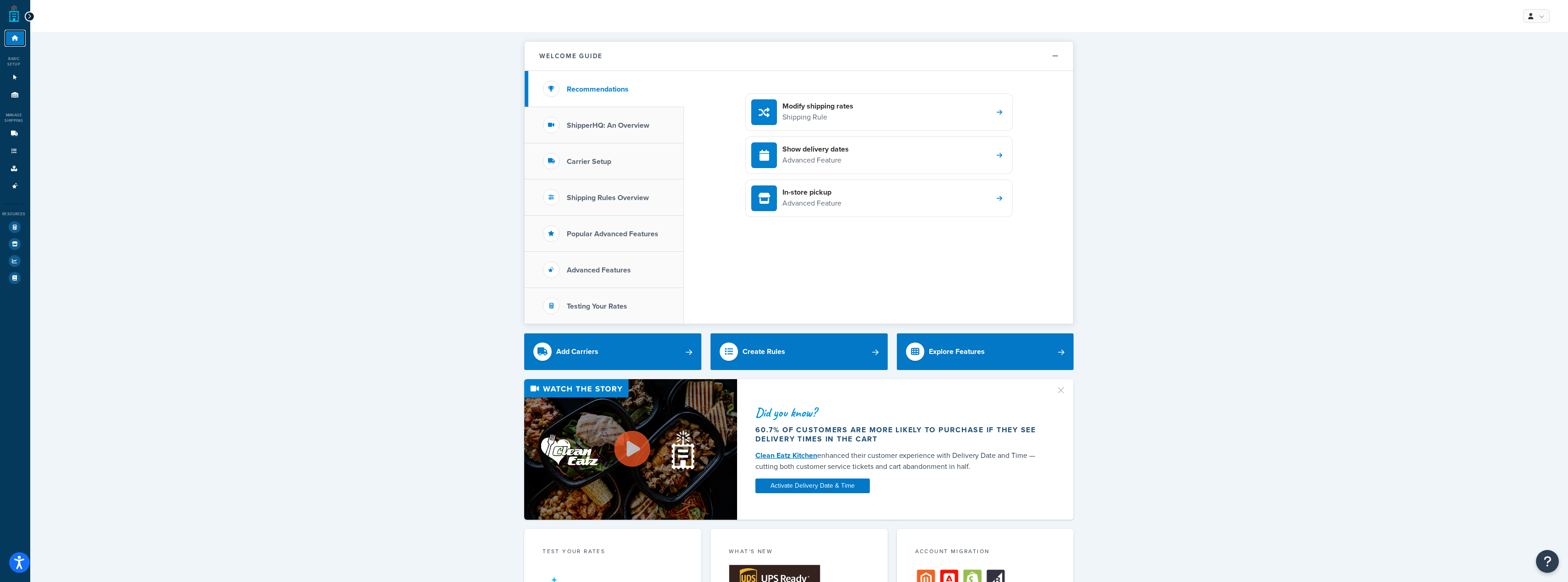
click at [12, 35] on link "Dashboard" at bounding box center [15, 38] width 21 height 17
click at [423, 97] on div "Welcome Guide Recommendations ShipperHQ: An Overview Carrier Setup Shipping Rul…" at bounding box center [799, 487] width 1537 height 909
click at [22, 75] on link "Websites 1" at bounding box center [15, 77] width 21 height 17
